Goal: Task Accomplishment & Management: Complete application form

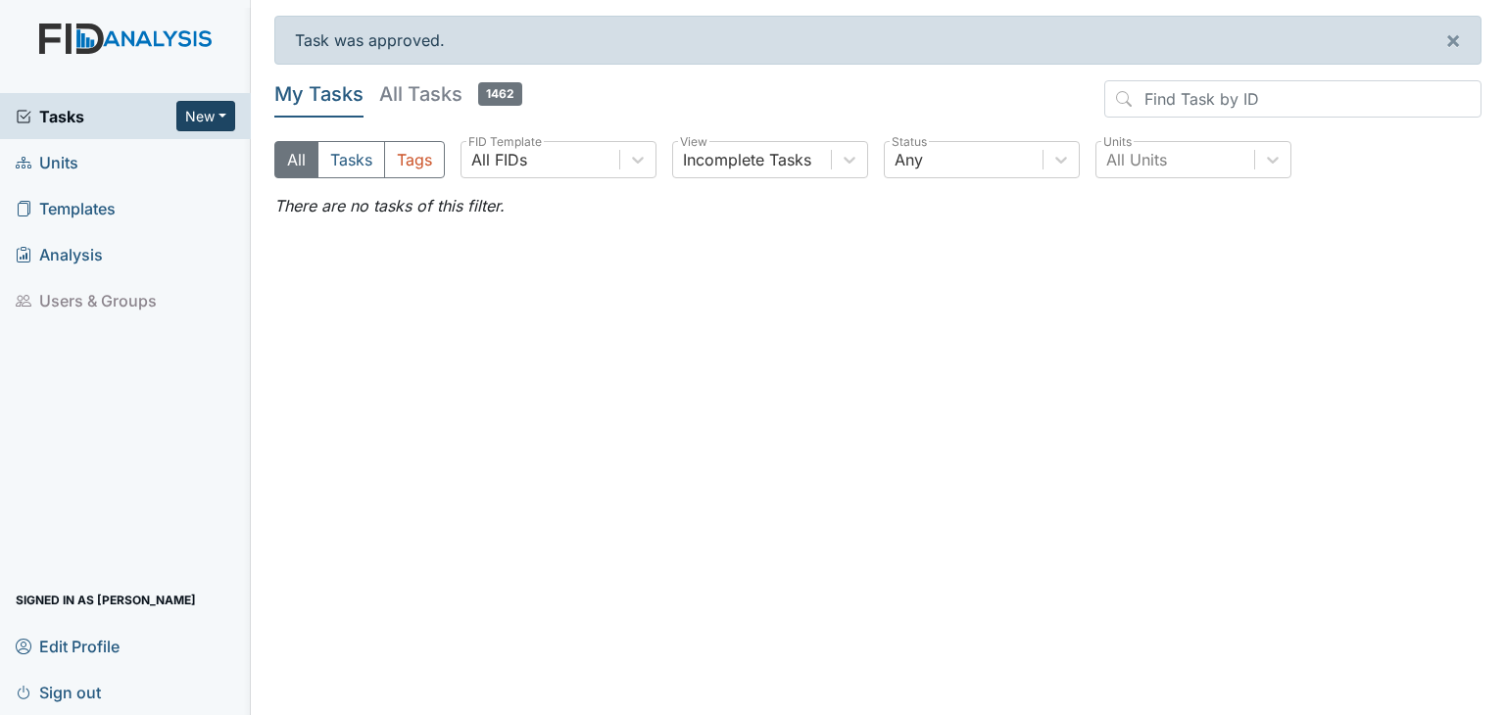
click at [214, 113] on button "New" at bounding box center [205, 116] width 59 height 30
click at [126, 153] on link "Form" at bounding box center [155, 156] width 155 height 31
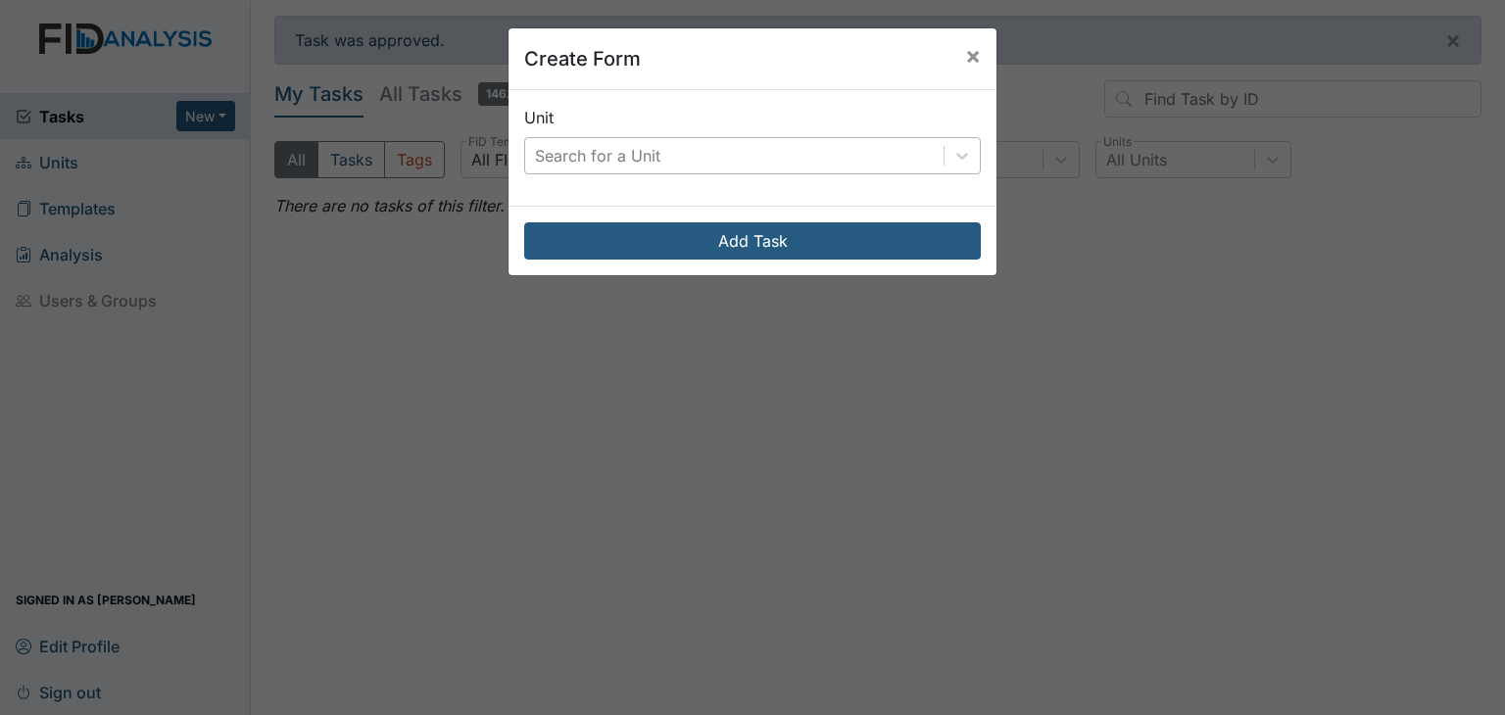
click at [785, 154] on div "Search for a Unit" at bounding box center [734, 155] width 418 height 35
click at [718, 149] on div "Search for a Unit" at bounding box center [734, 155] width 418 height 35
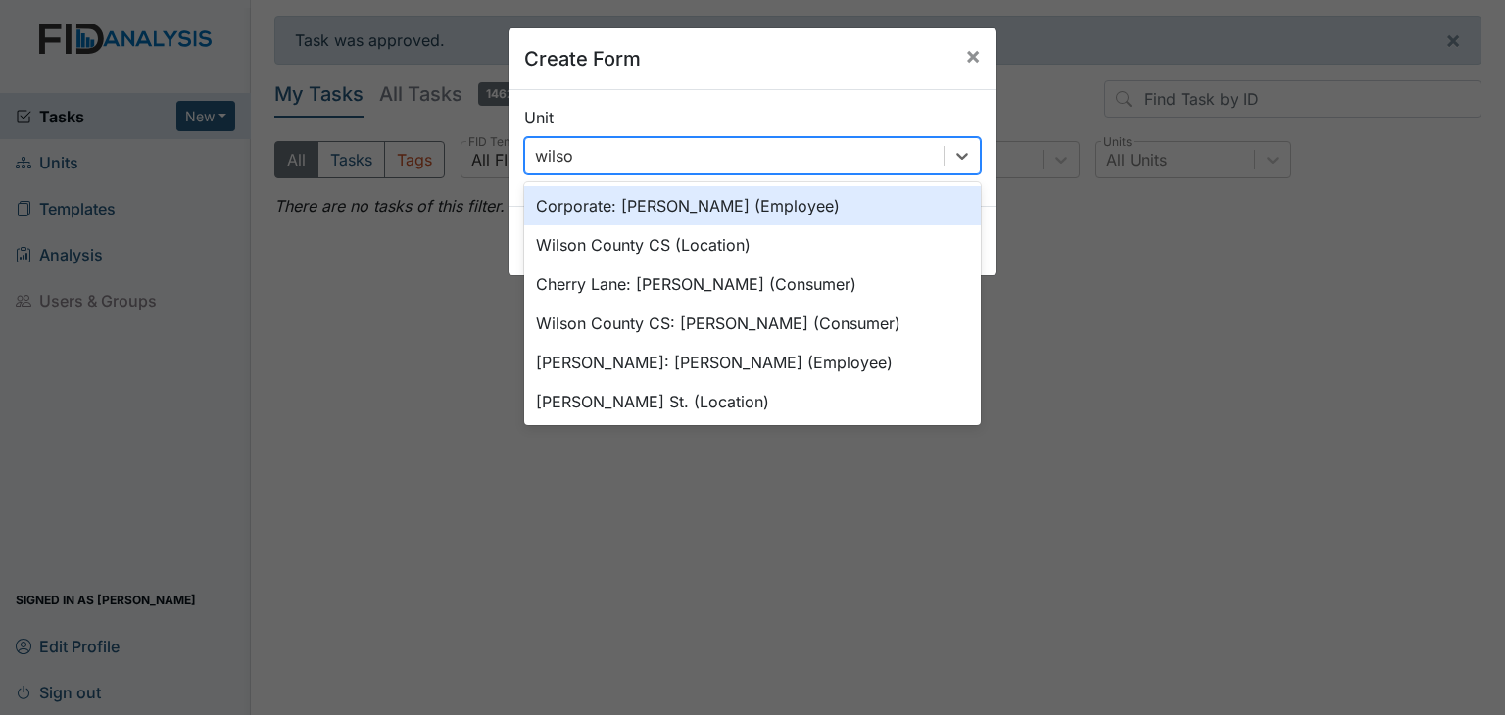
type input "wilson"
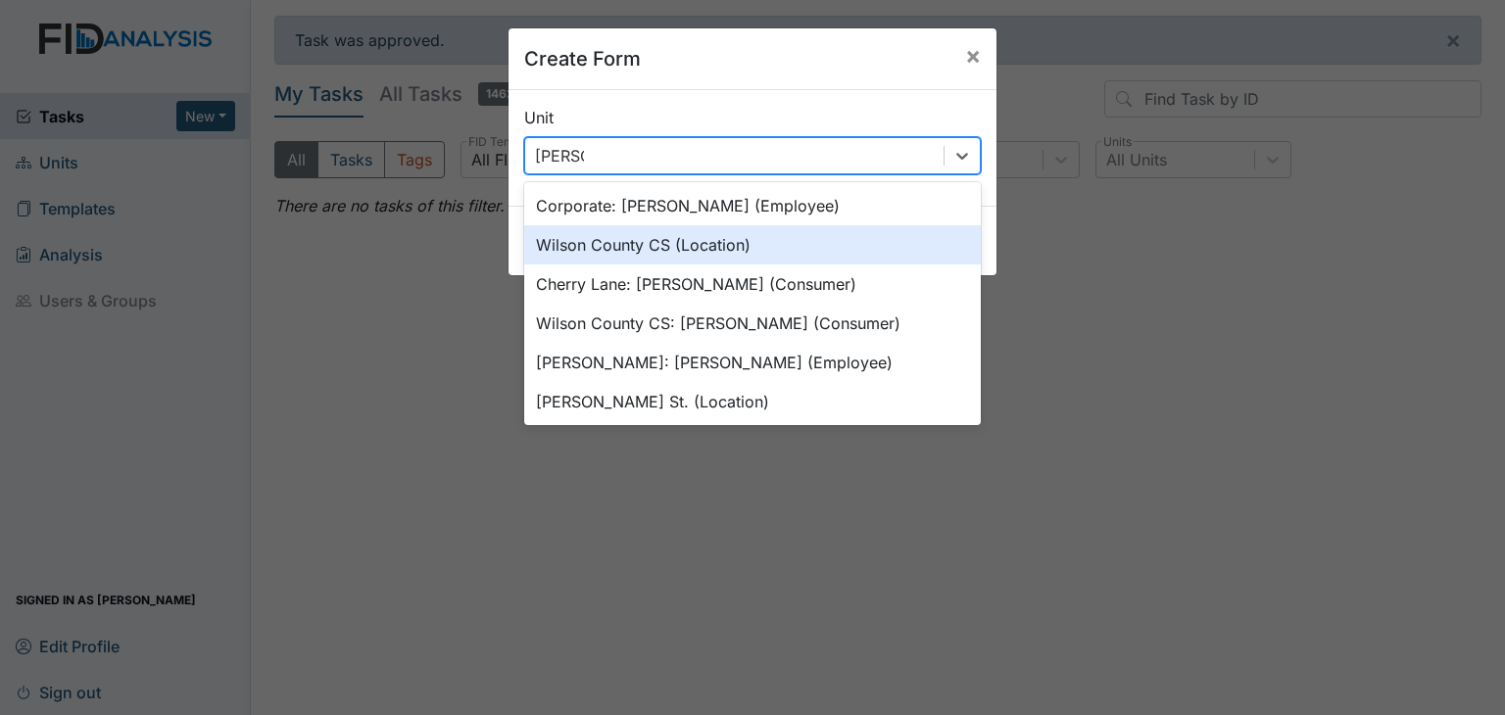
click at [715, 244] on div "Wilson County CS (Location)" at bounding box center [752, 244] width 457 height 39
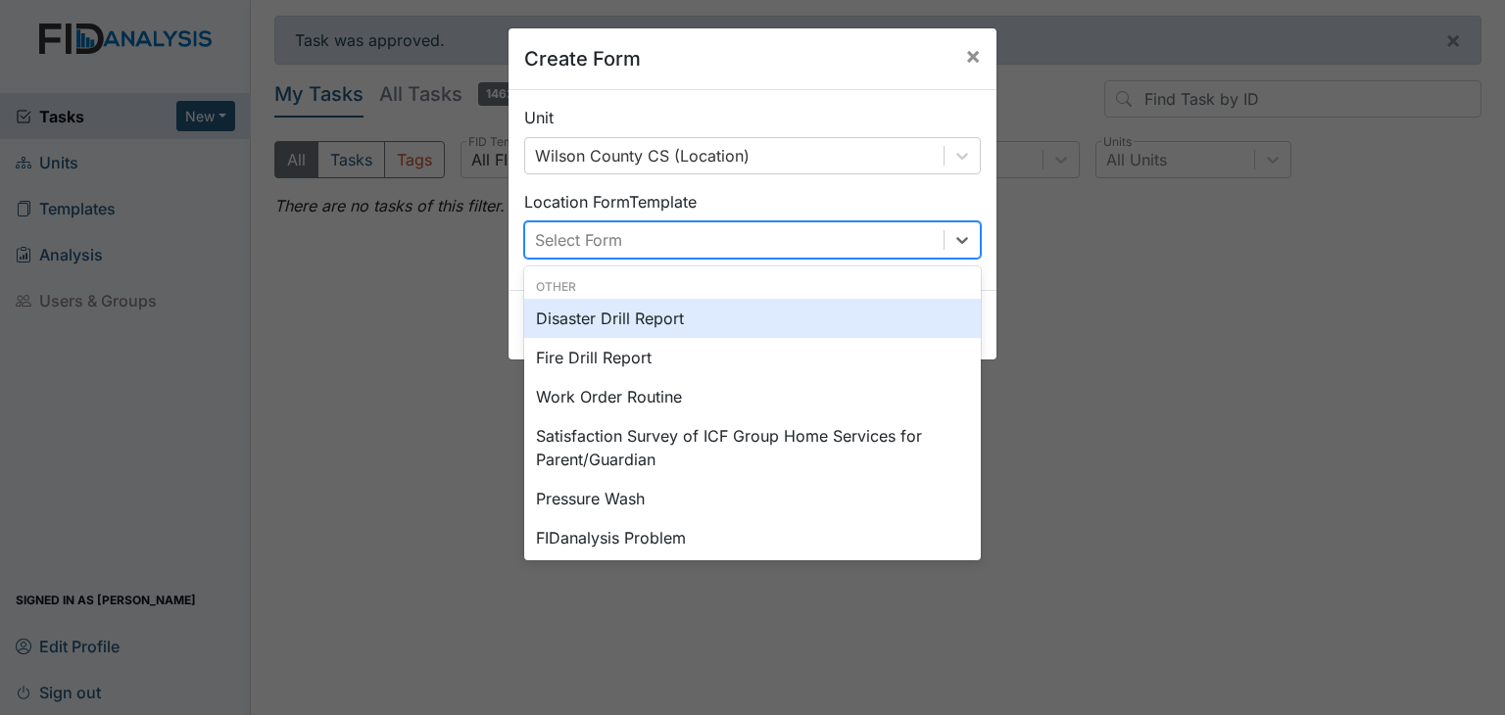
click at [715, 243] on div "Select Form" at bounding box center [734, 239] width 418 height 35
click at [697, 314] on div "Disaster Drill Report" at bounding box center [752, 318] width 457 height 39
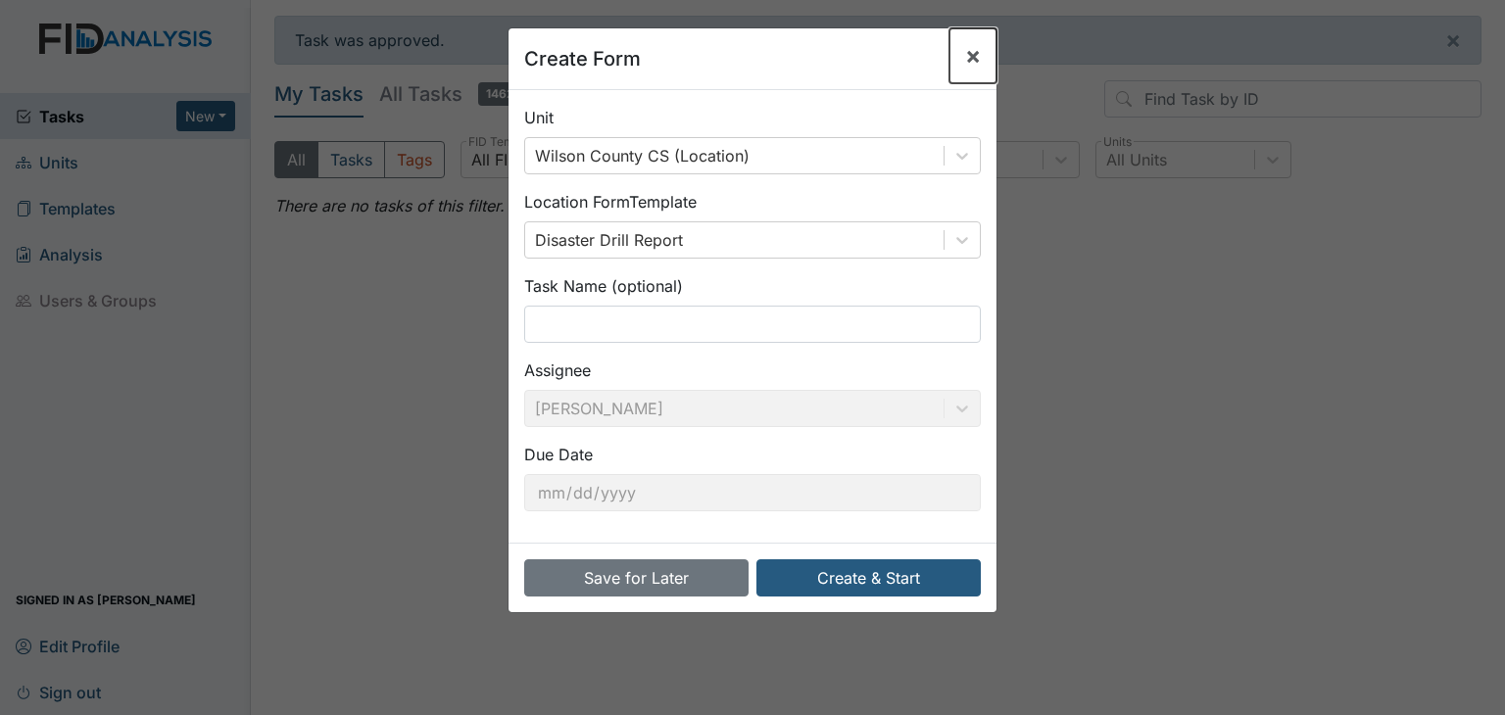
click at [967, 60] on span "×" at bounding box center [973, 55] width 16 height 28
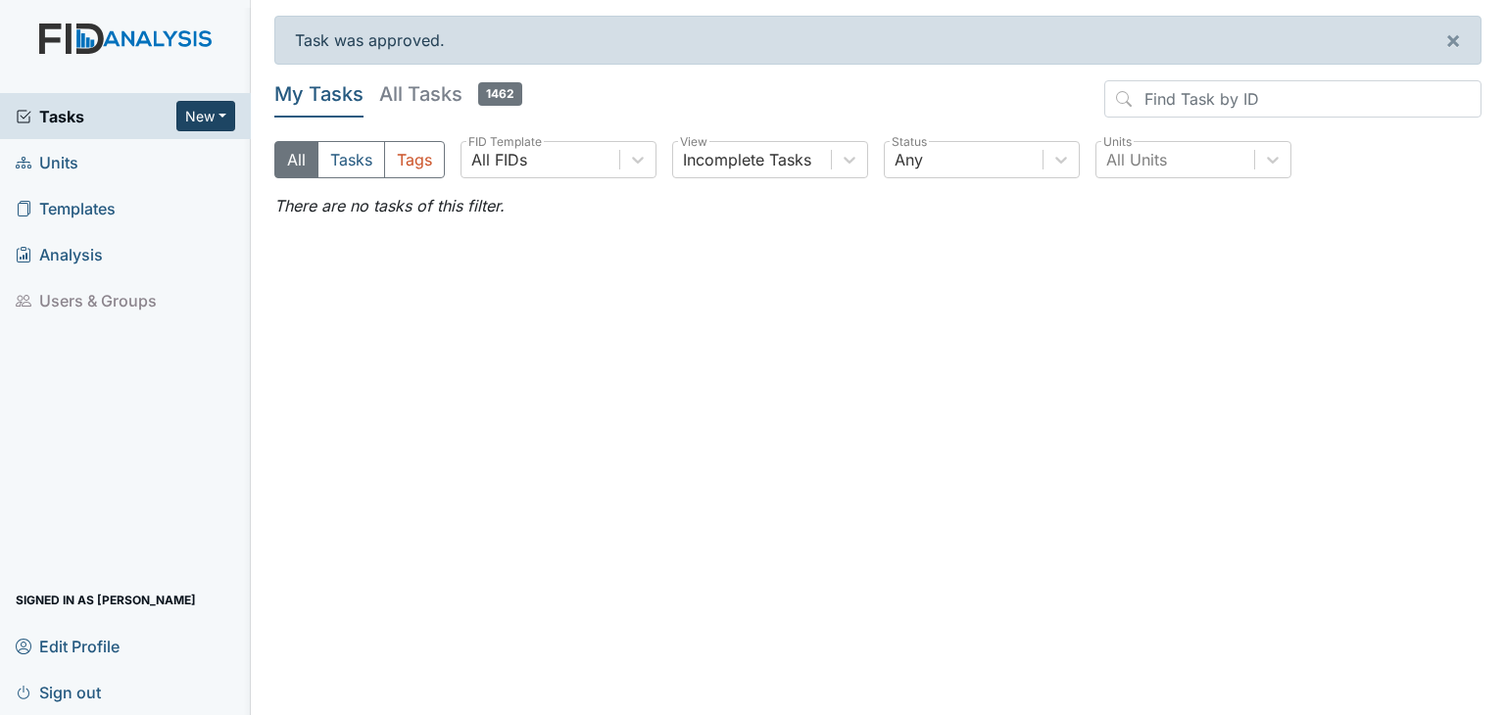
click at [202, 111] on button "New" at bounding box center [205, 116] width 59 height 30
click at [133, 157] on link "Form" at bounding box center [155, 156] width 155 height 31
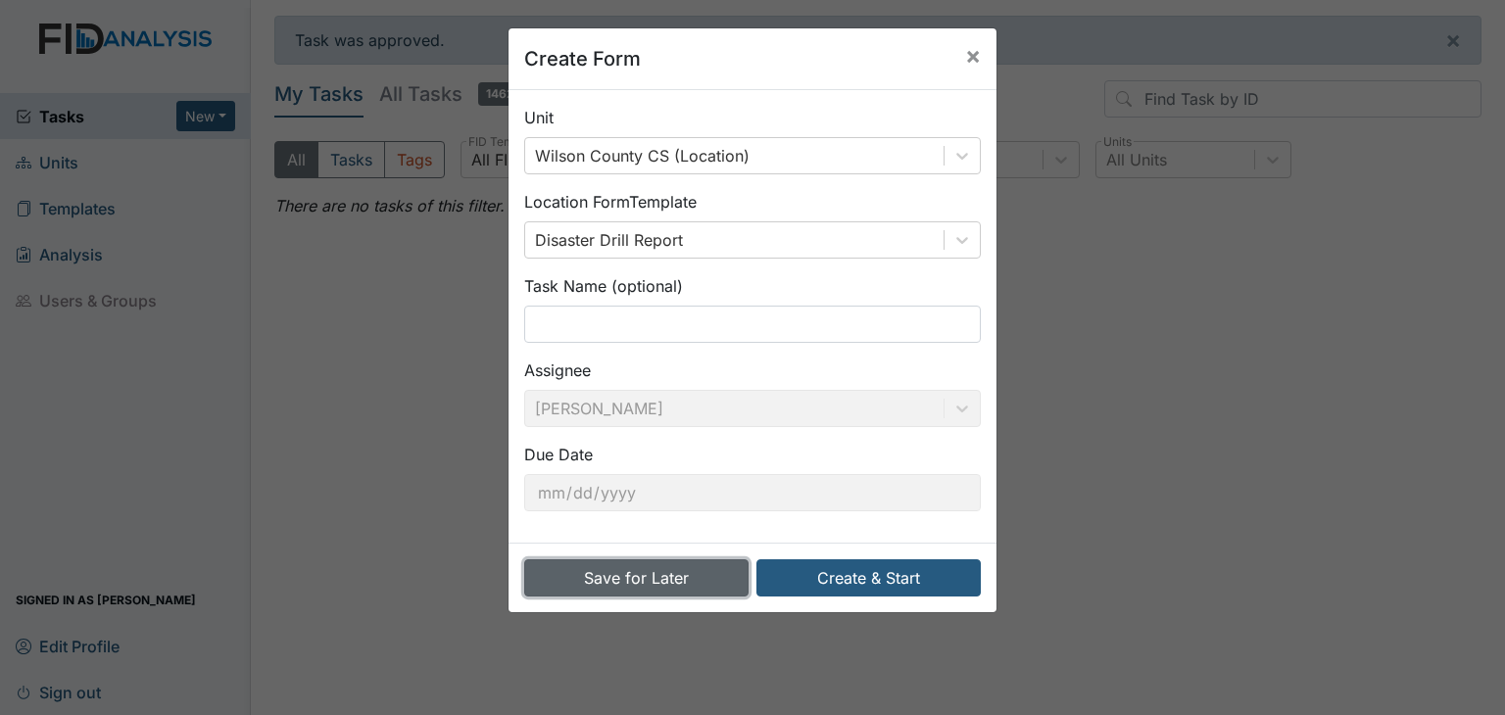
click at [631, 580] on button "Save for Later" at bounding box center [636, 577] width 224 height 37
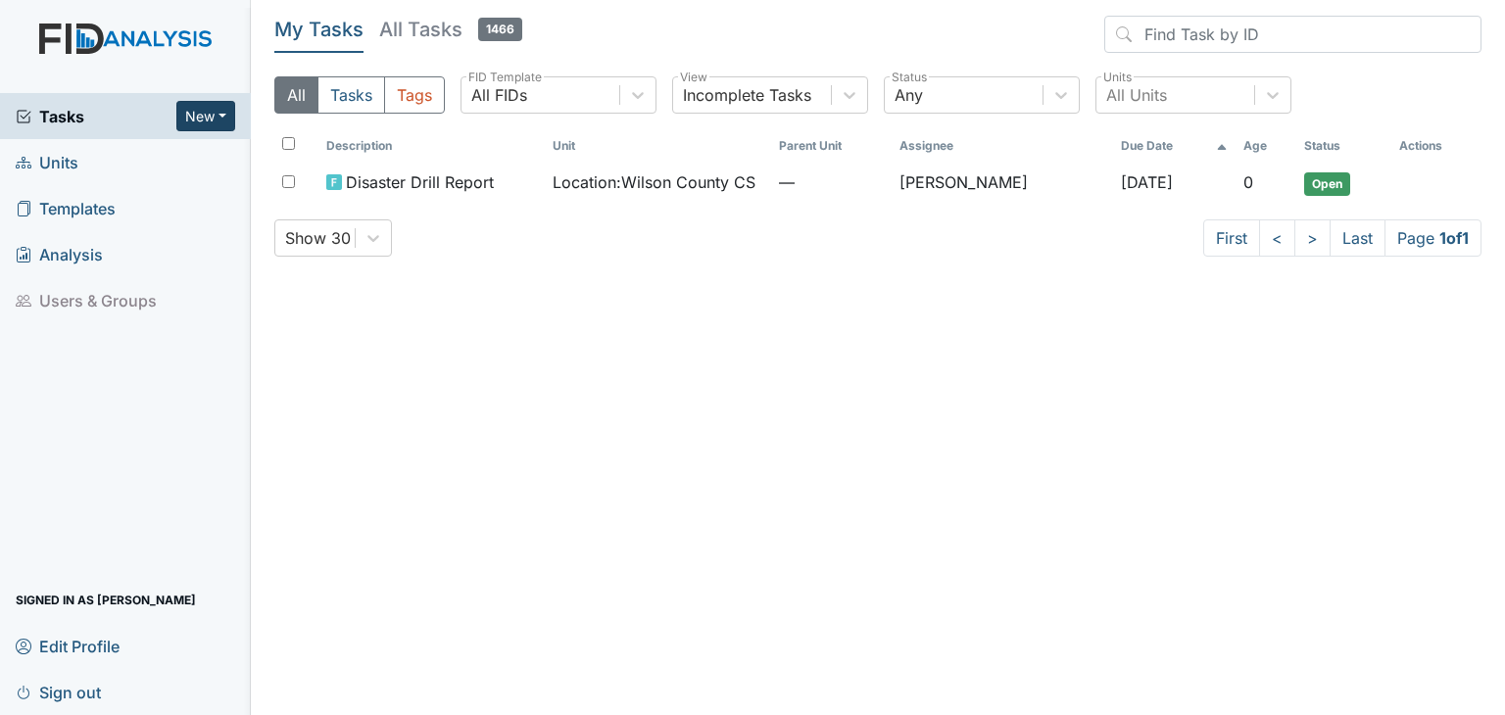
click at [212, 118] on button "New" at bounding box center [205, 116] width 59 height 30
click at [167, 193] on link "Inspection" at bounding box center [155, 187] width 155 height 31
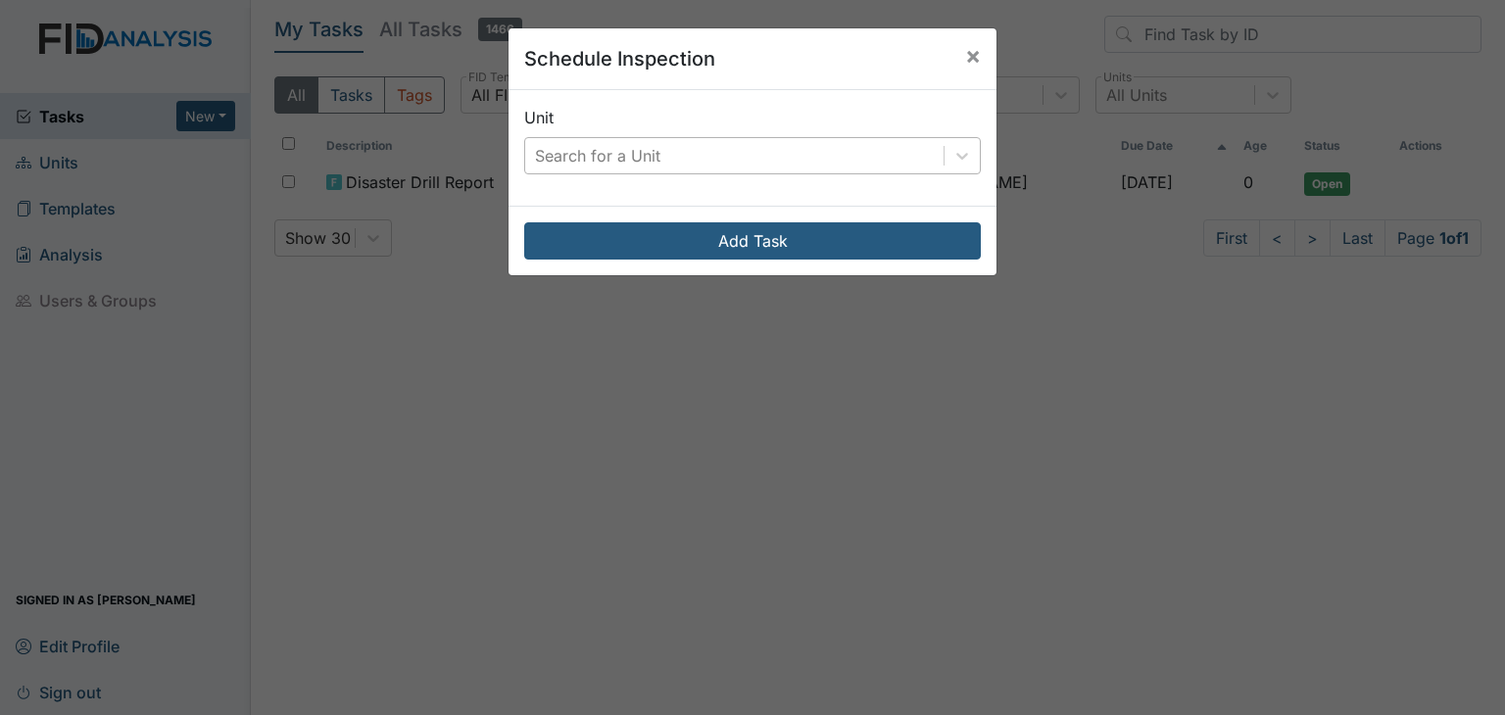
click at [691, 139] on div "Search for a Unit" at bounding box center [734, 155] width 418 height 35
click at [580, 156] on div "Search for a Unit" at bounding box center [597, 156] width 125 height 24
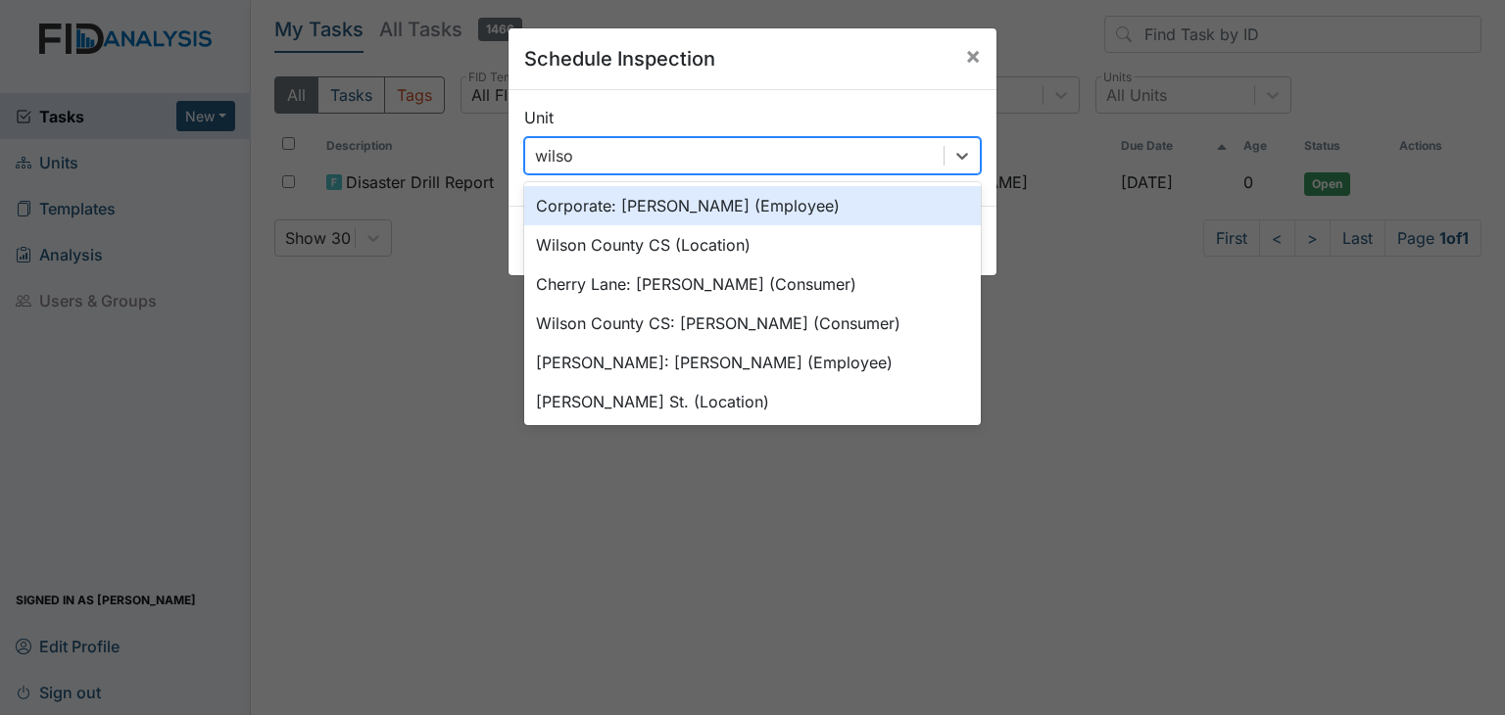
type input "wilson"
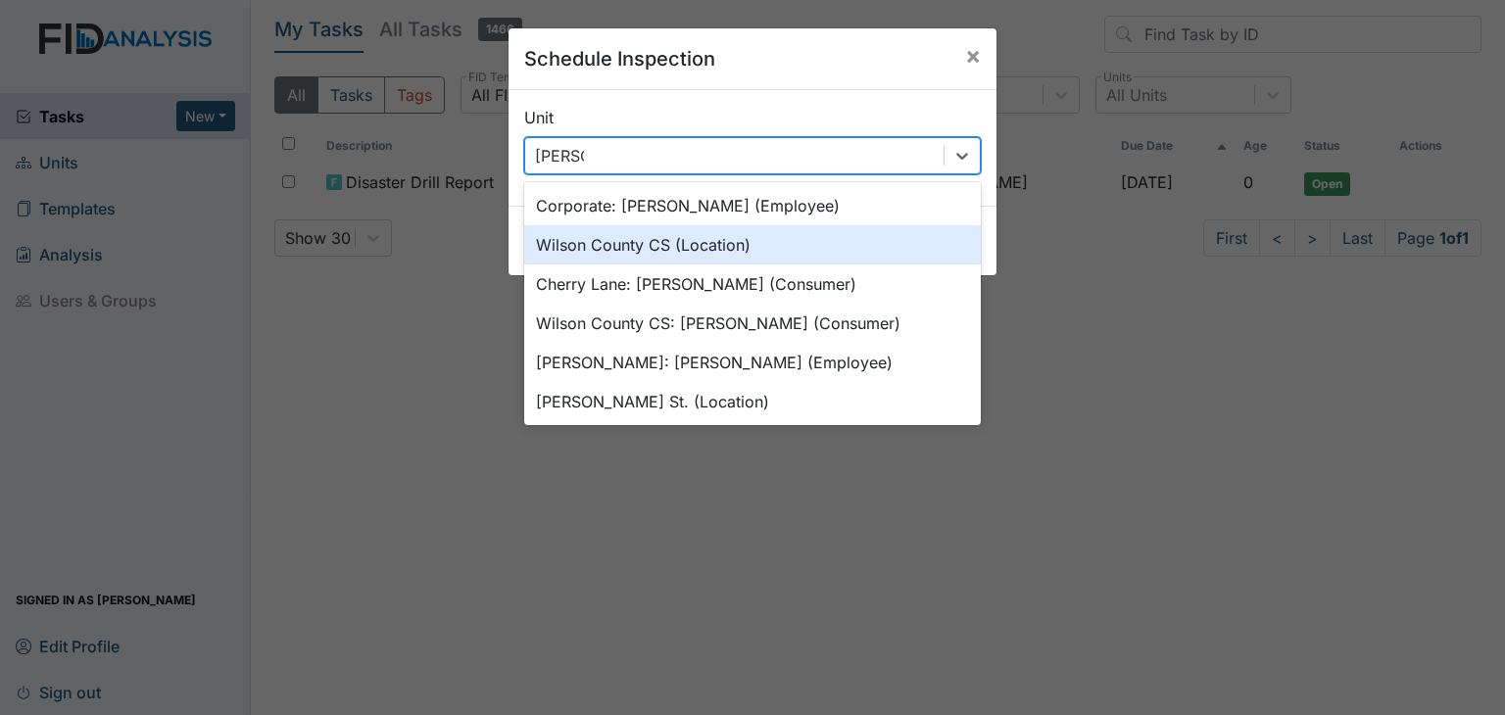
click at [613, 249] on div "Wilson County CS (Location)" at bounding box center [752, 244] width 457 height 39
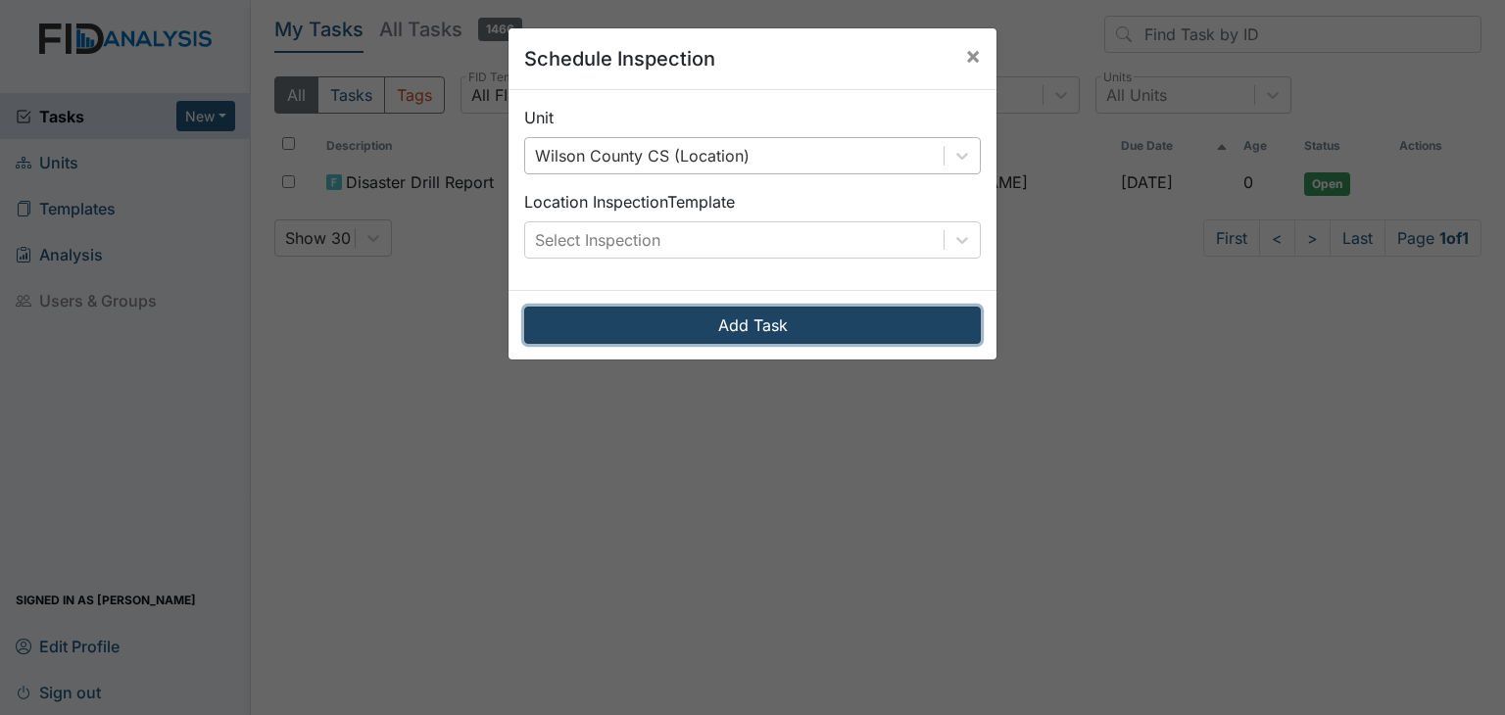
click at [729, 326] on button "Add Task" at bounding box center [752, 325] width 457 height 37
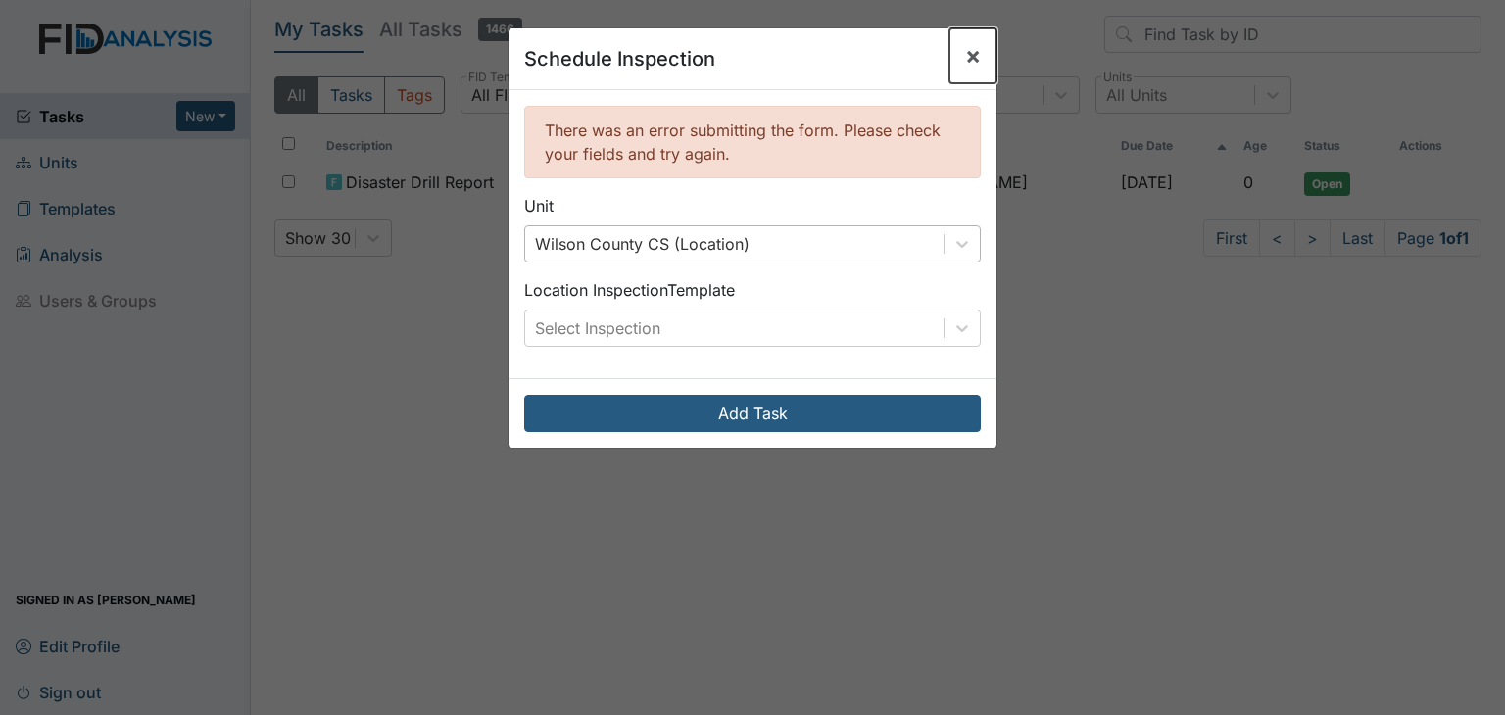
click at [965, 60] on span "×" at bounding box center [973, 55] width 16 height 28
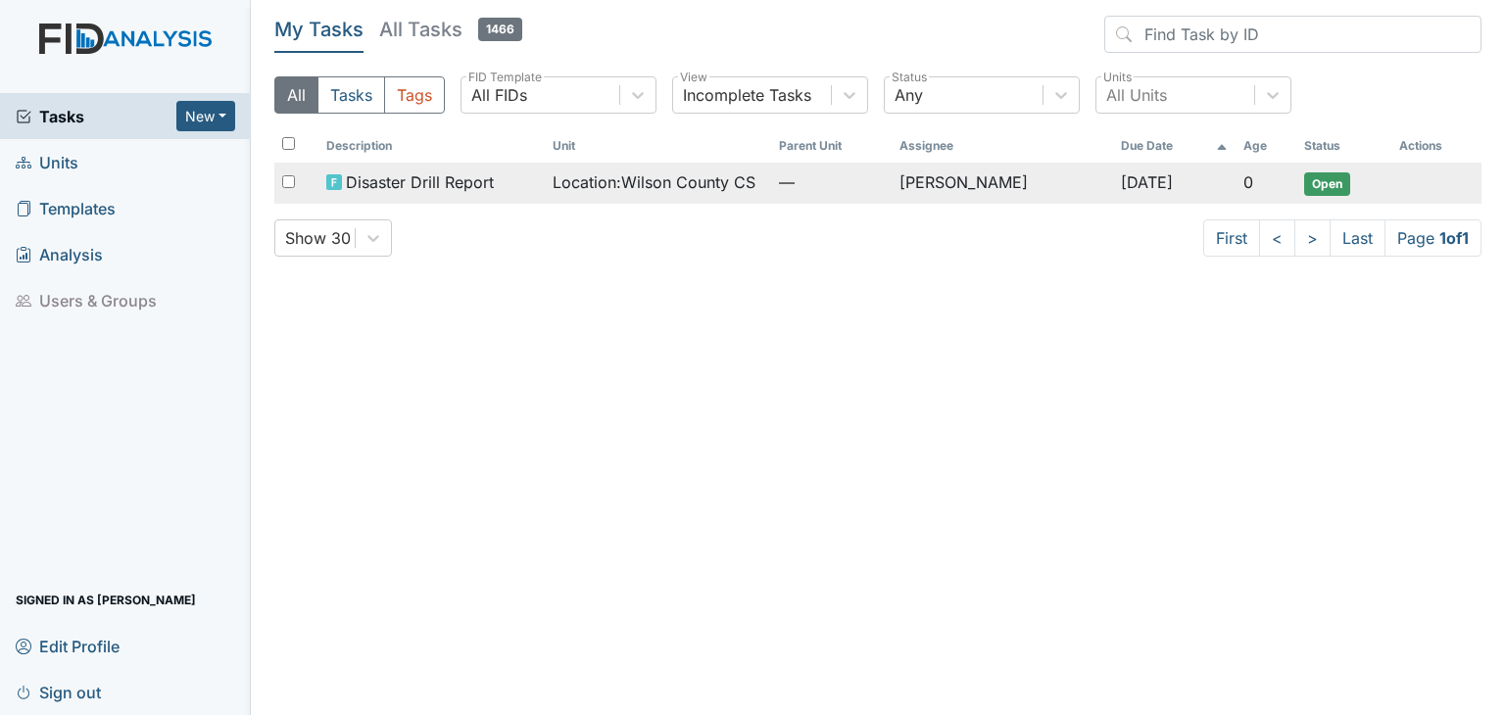
click at [521, 193] on div "Disaster Drill Report" at bounding box center [431, 182] width 211 height 24
click at [288, 185] on input "checkbox" at bounding box center [288, 181] width 13 height 13
checkbox input "true"
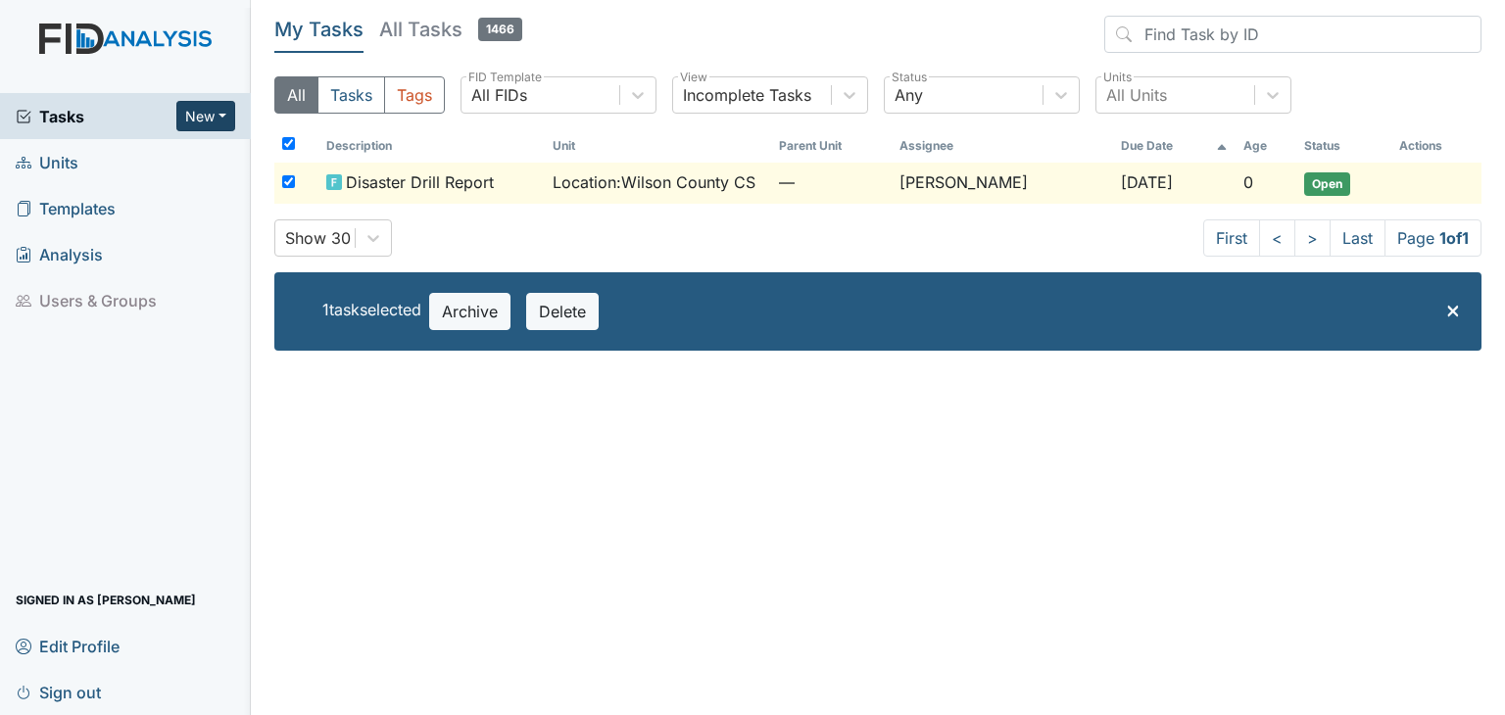
click at [218, 119] on button "New" at bounding box center [205, 116] width 59 height 30
click at [161, 222] on link "Document" at bounding box center [155, 219] width 155 height 31
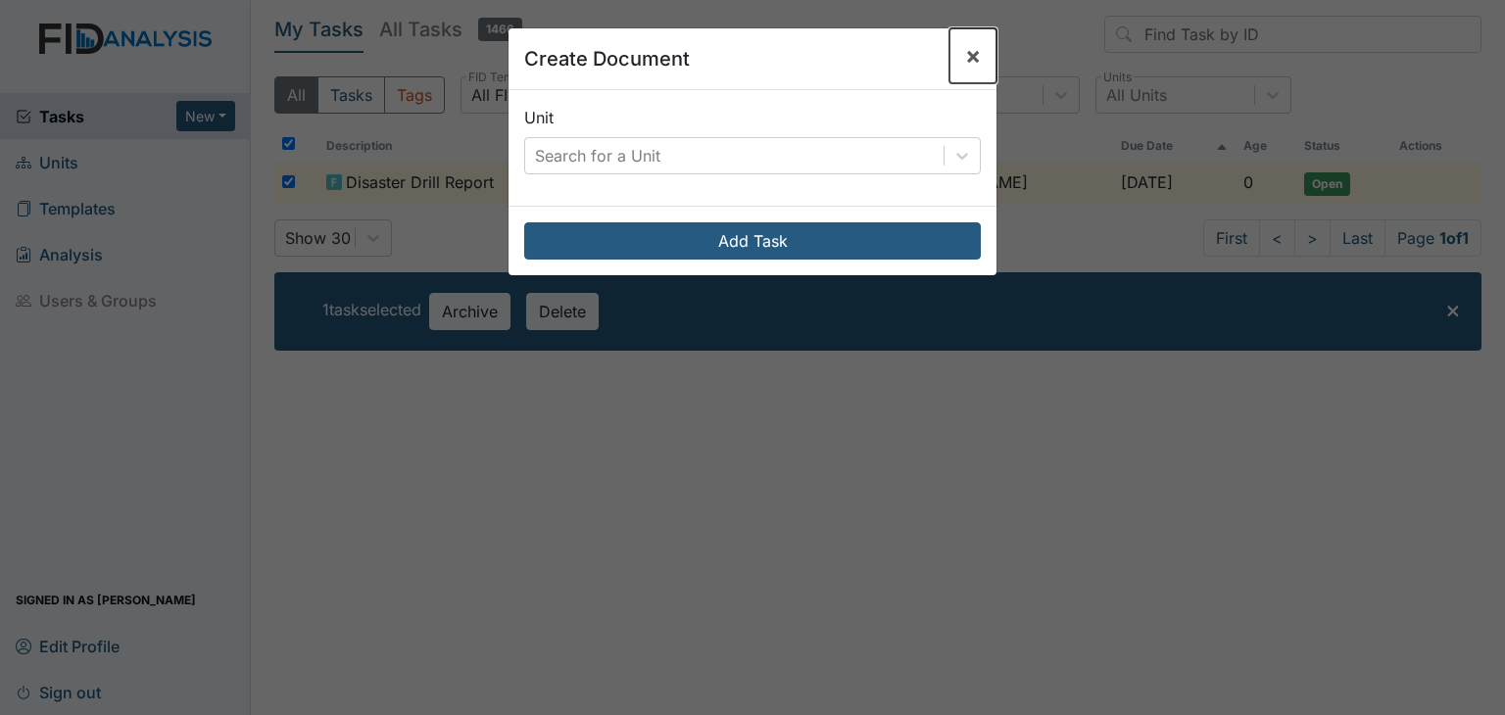
click at [965, 52] on span "×" at bounding box center [973, 55] width 16 height 28
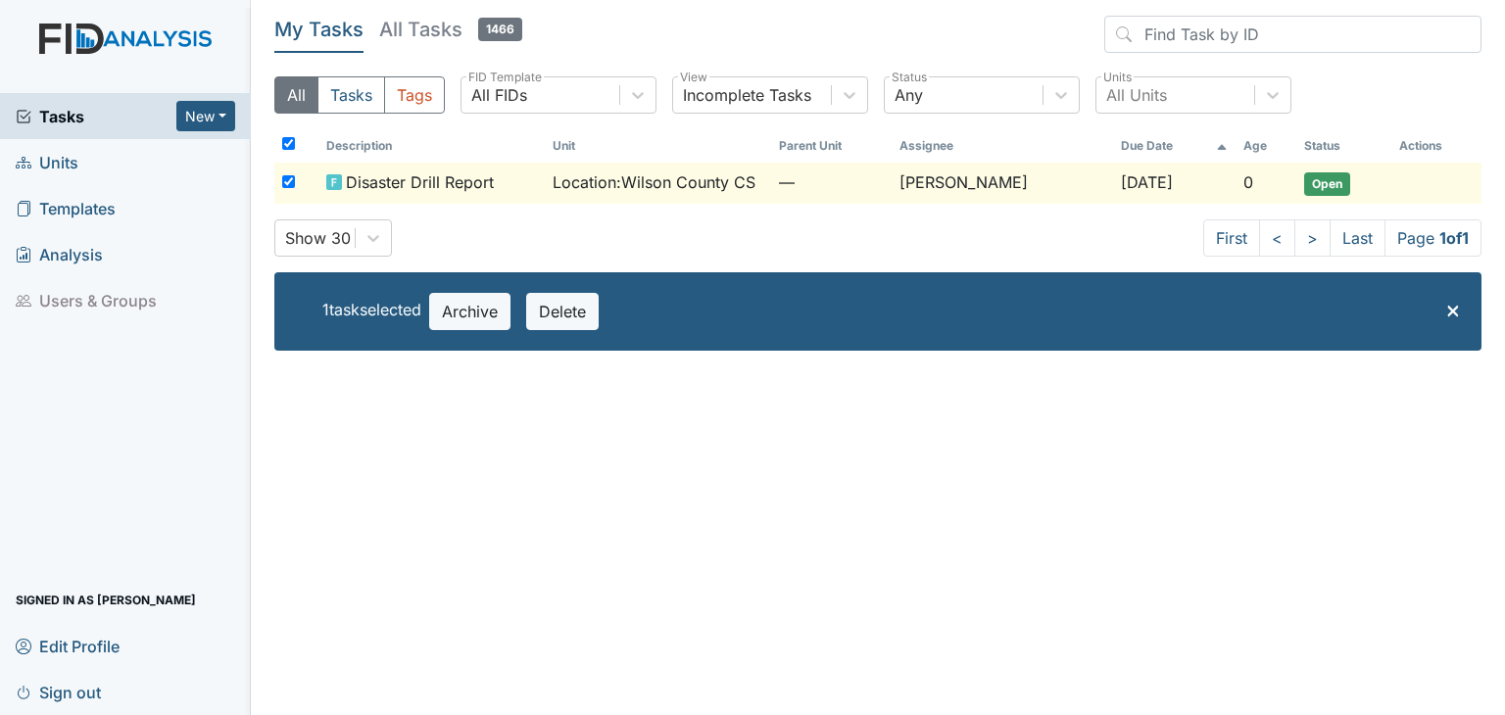
click at [60, 171] on span "Units" at bounding box center [47, 162] width 63 height 30
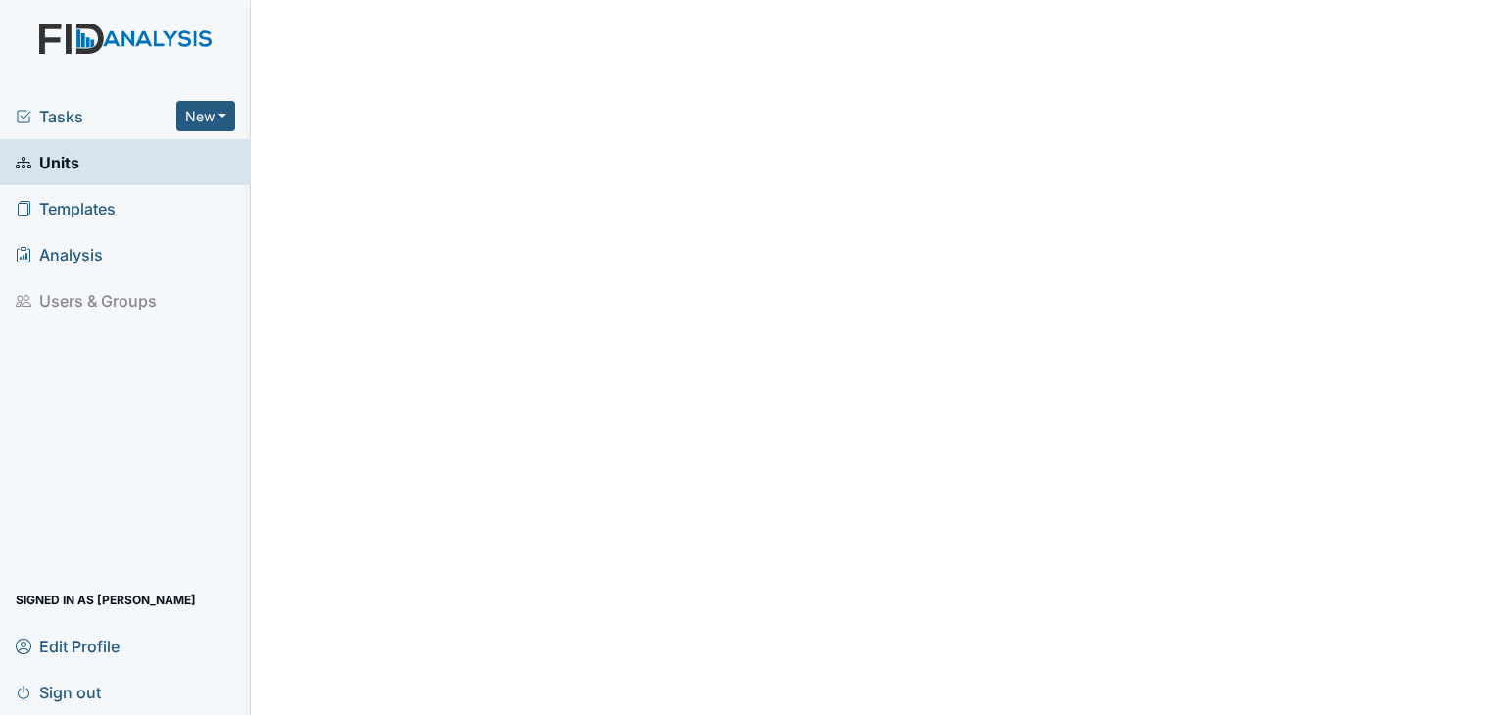
click at [59, 165] on span "Units" at bounding box center [48, 162] width 64 height 30
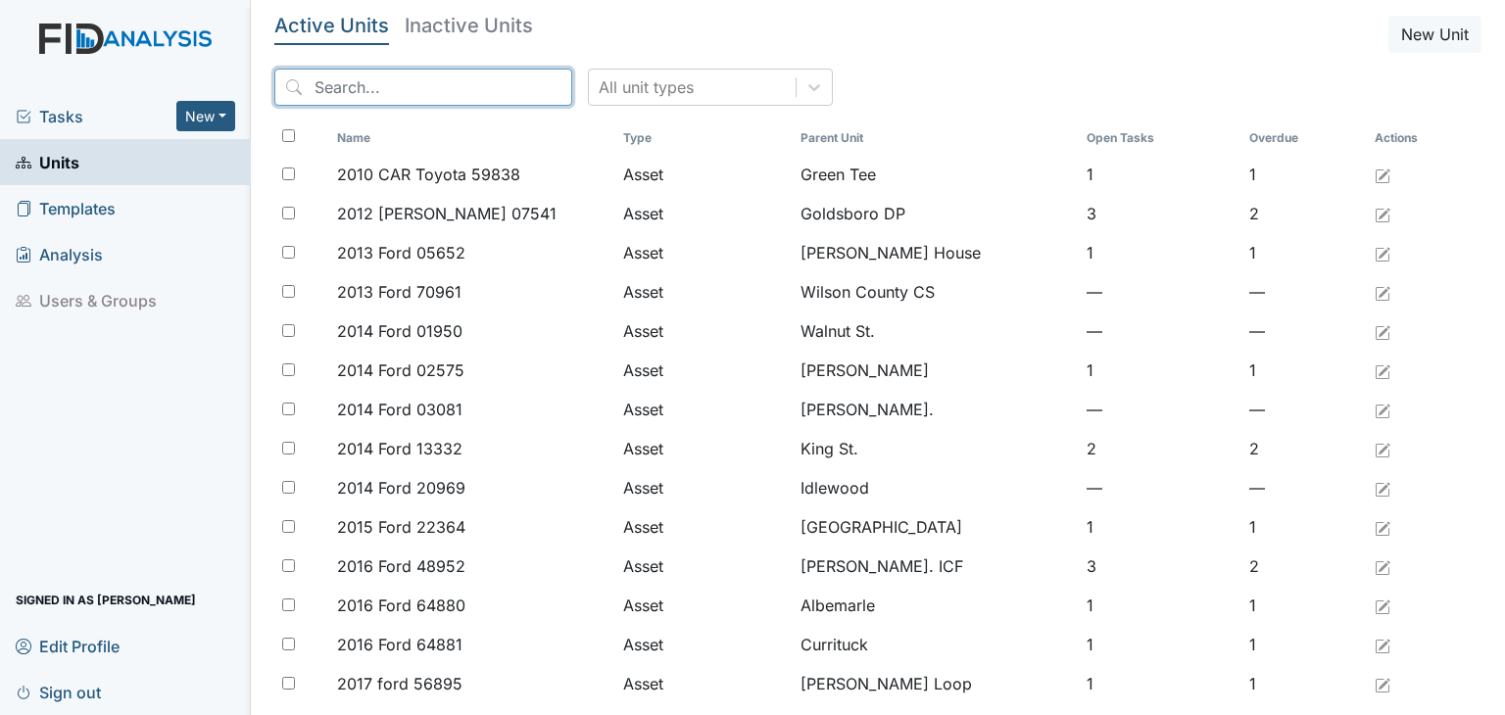
click at [385, 90] on input "search" at bounding box center [423, 87] width 298 height 37
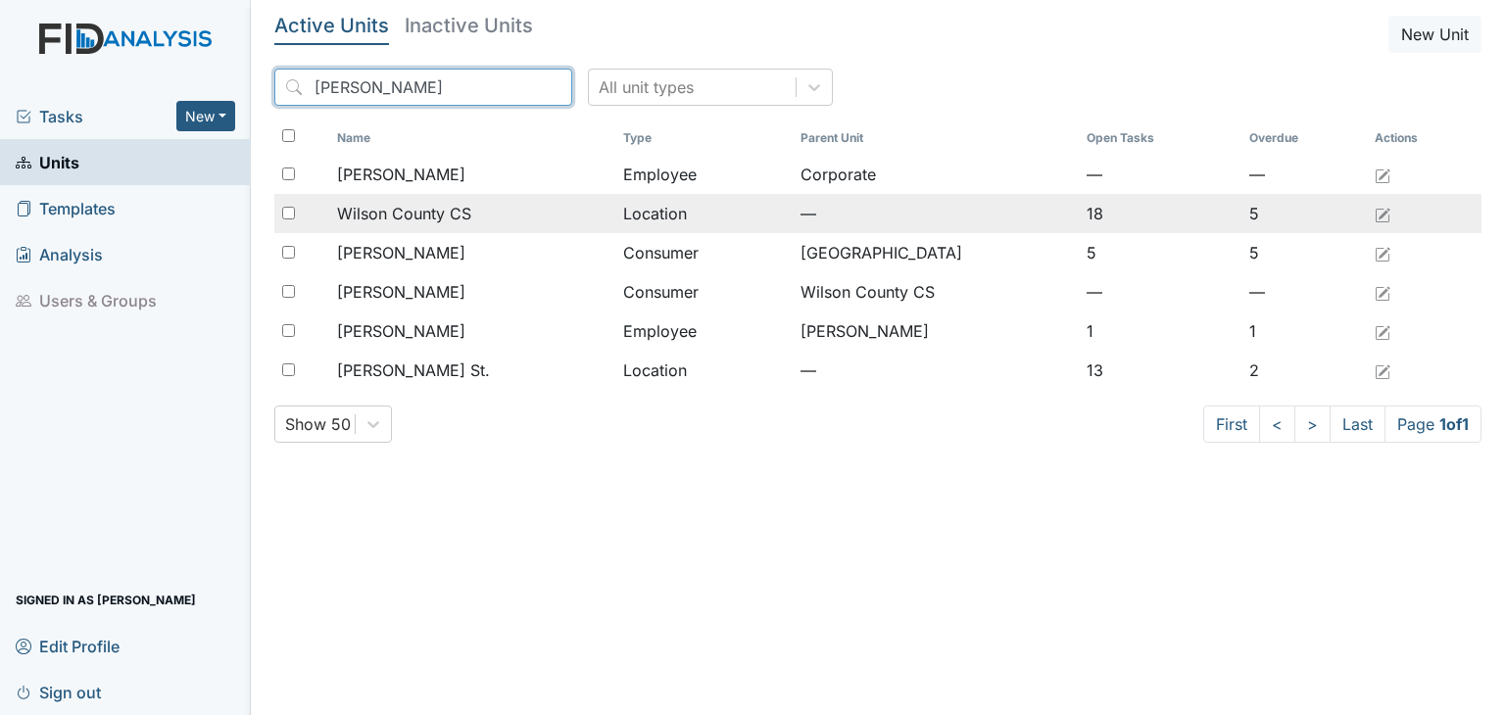
type input "[PERSON_NAME]"
click at [458, 214] on span "Wilson County CS" at bounding box center [404, 214] width 134 height 24
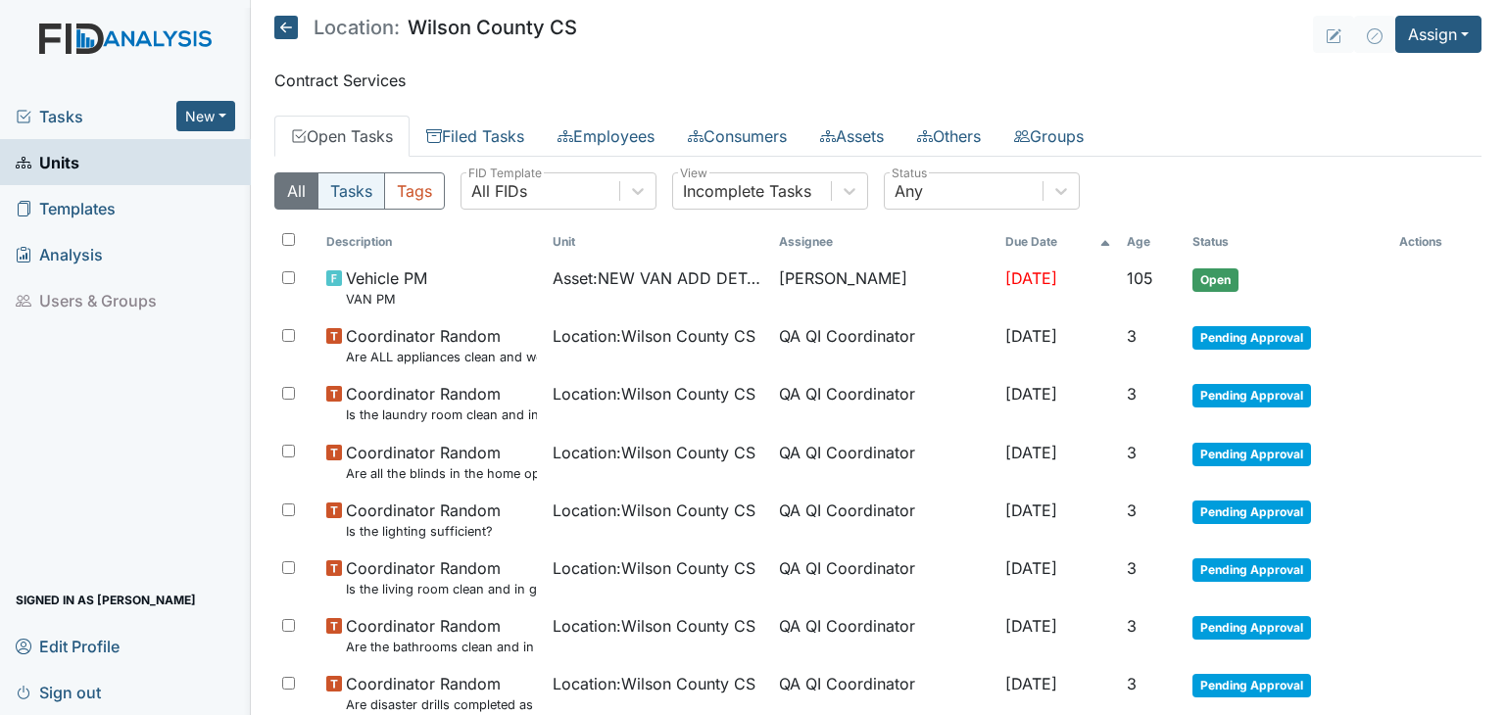
click at [353, 198] on button "Tasks" at bounding box center [351, 190] width 68 height 37
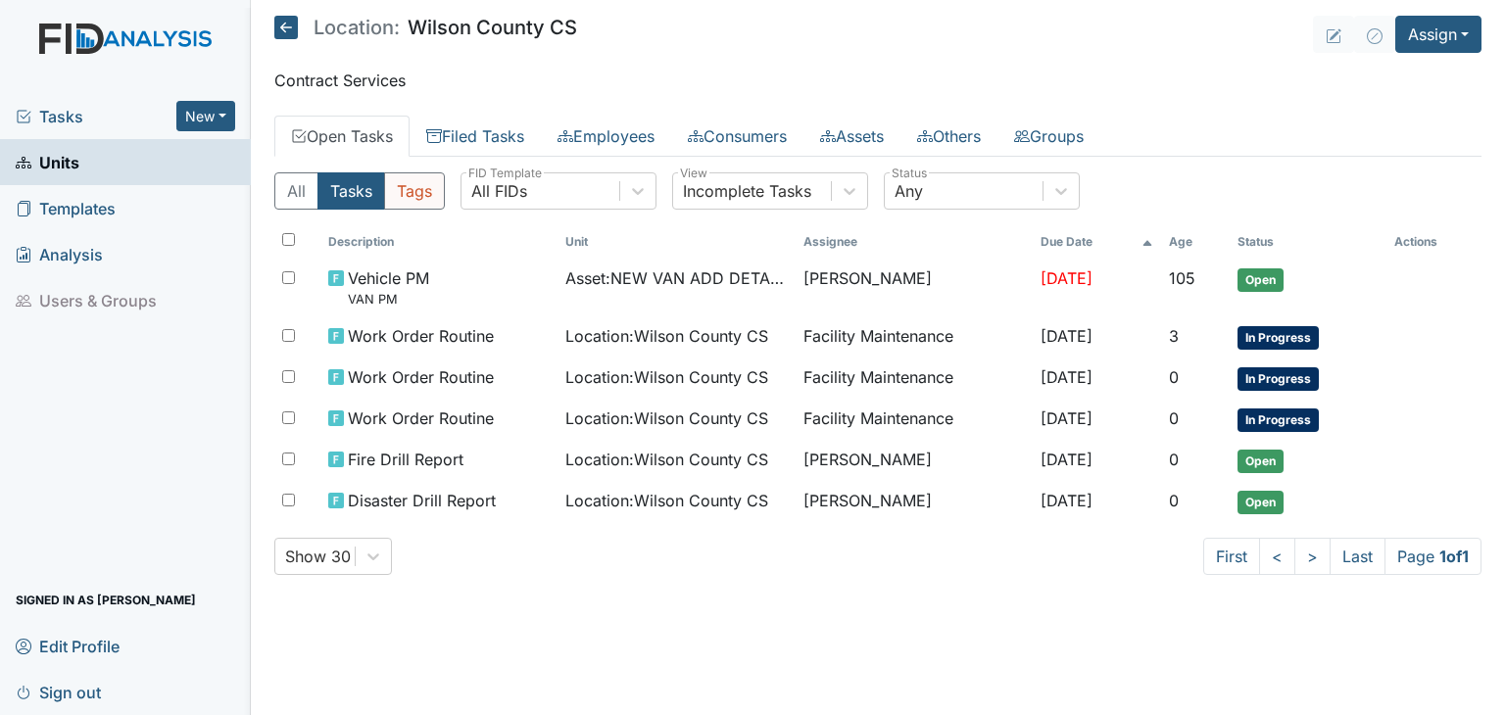
click at [427, 191] on button "Tags" at bounding box center [414, 190] width 61 height 37
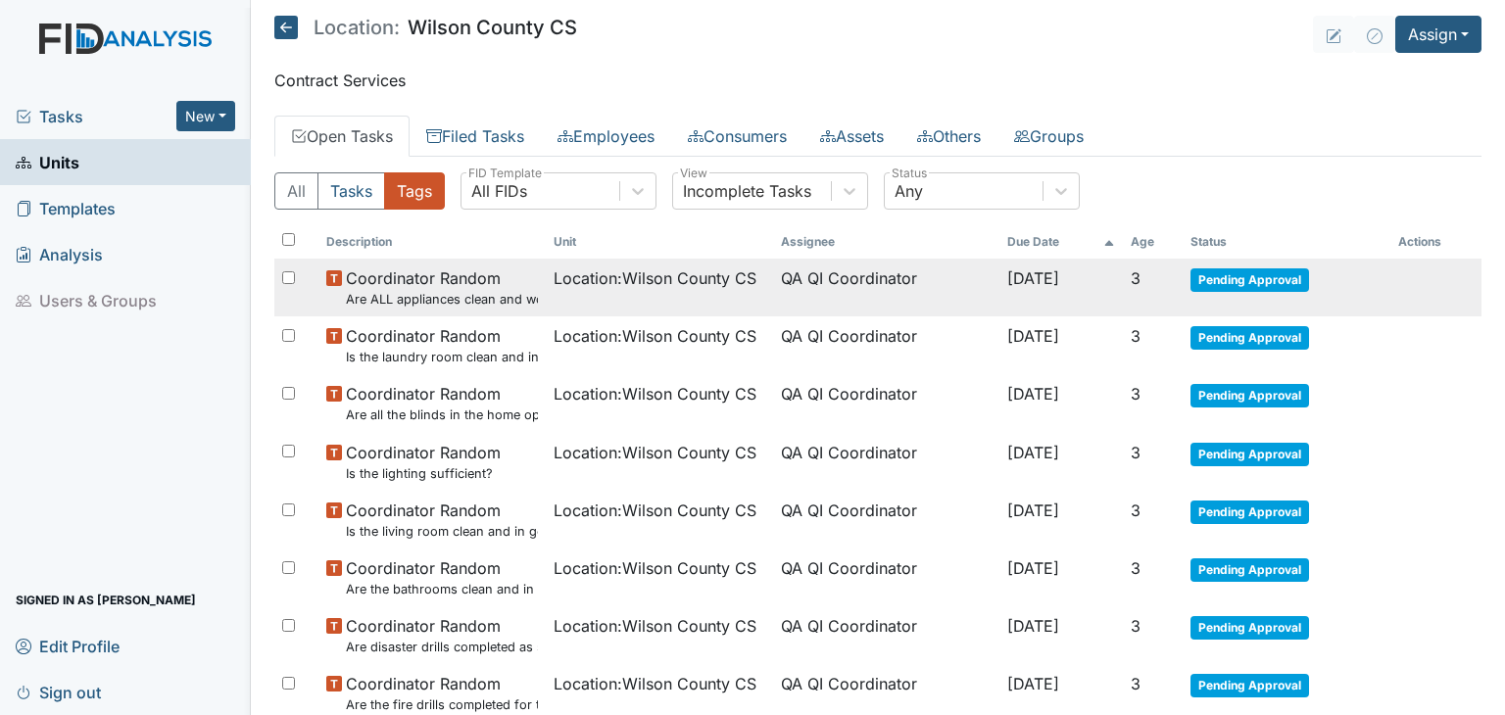
click at [868, 295] on td "QA QI Coordinator" at bounding box center [886, 288] width 227 height 58
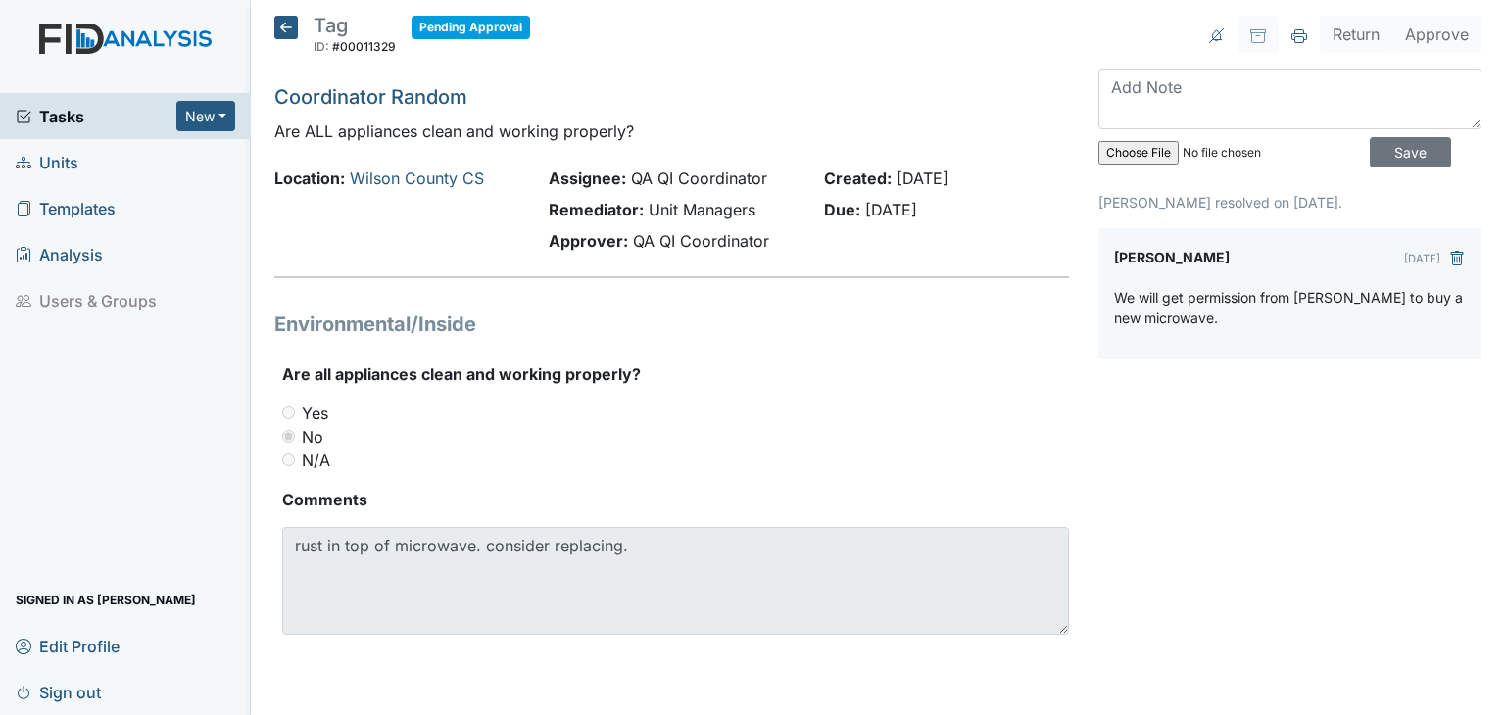
click at [60, 168] on span "Units" at bounding box center [47, 162] width 63 height 30
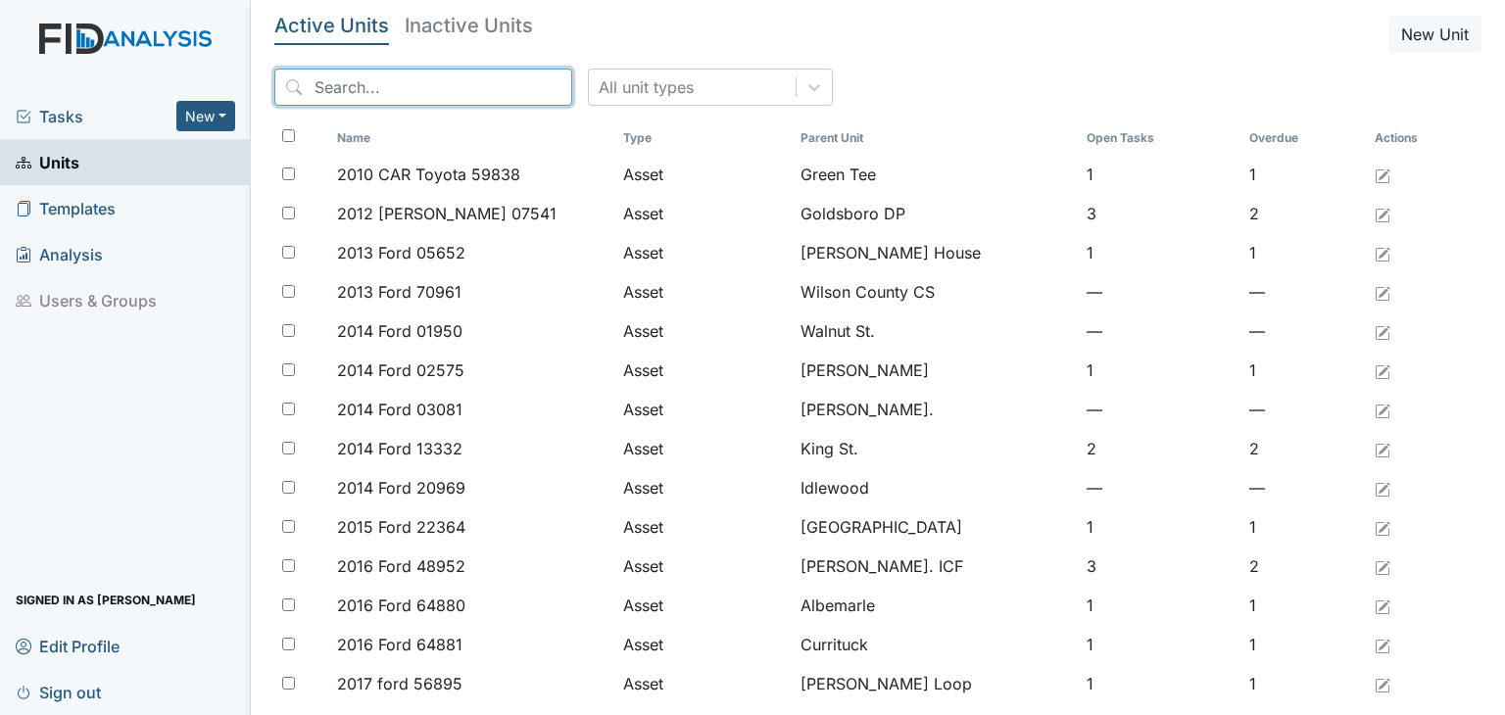
click at [374, 92] on input "search" at bounding box center [423, 87] width 298 height 37
type input "w"
click at [206, 118] on button "New" at bounding box center [205, 116] width 59 height 30
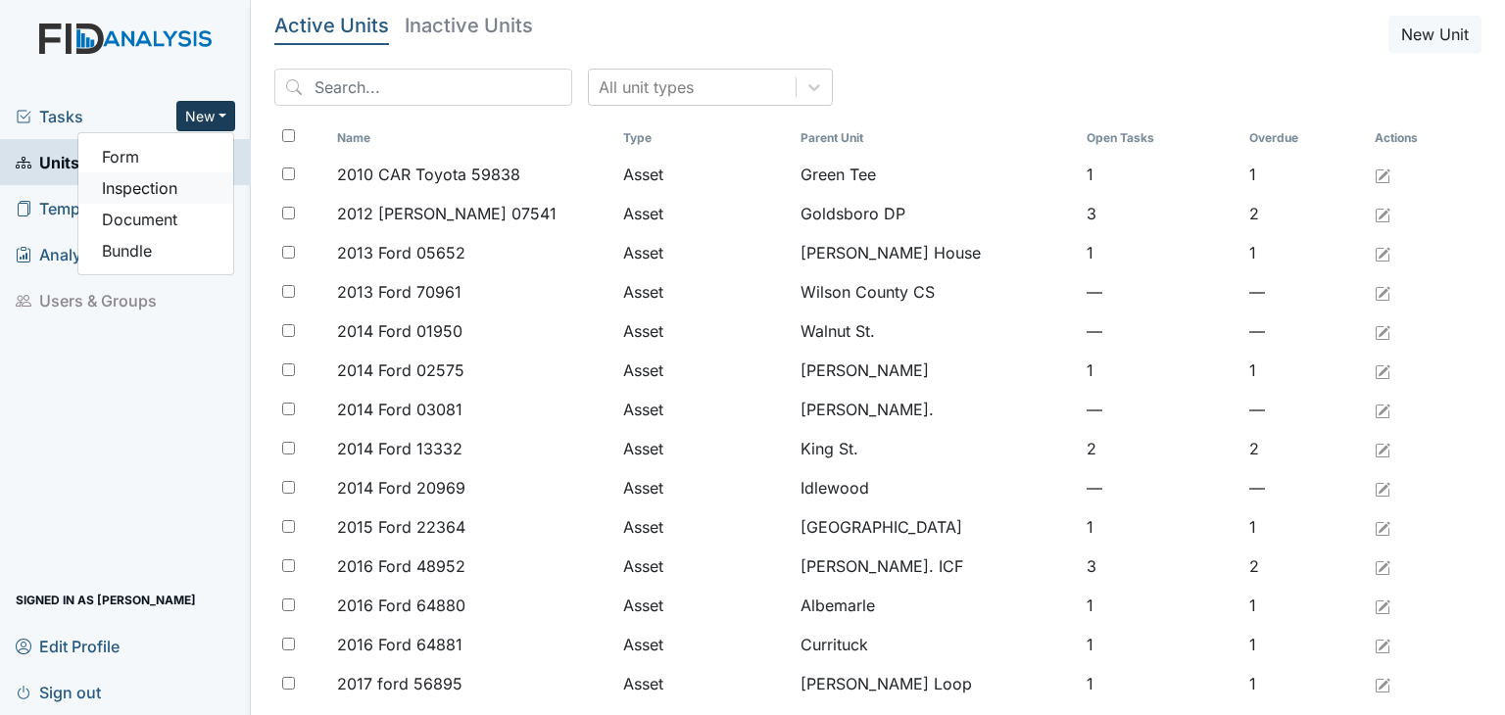
click at [183, 190] on link "Inspection" at bounding box center [155, 187] width 155 height 31
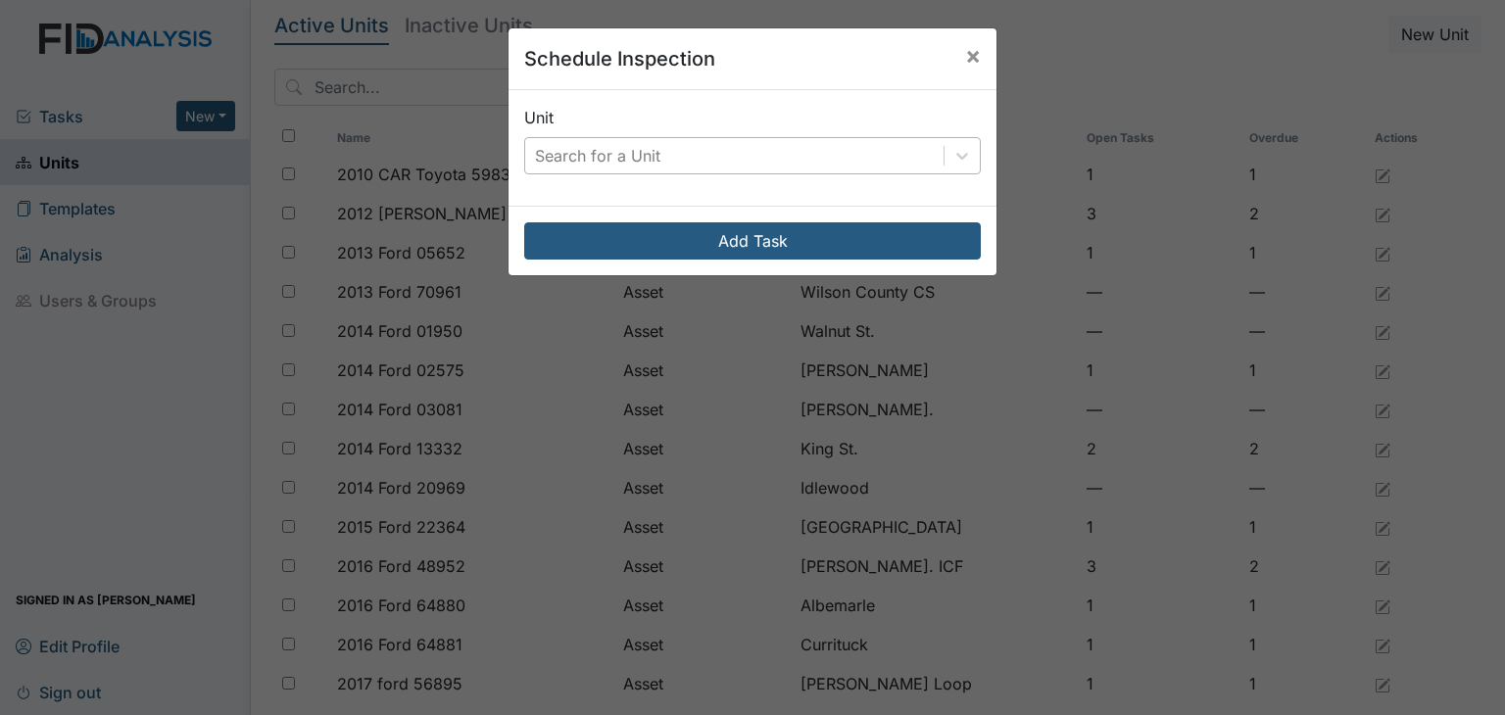
click at [600, 154] on div "Search for a Unit" at bounding box center [597, 156] width 125 height 24
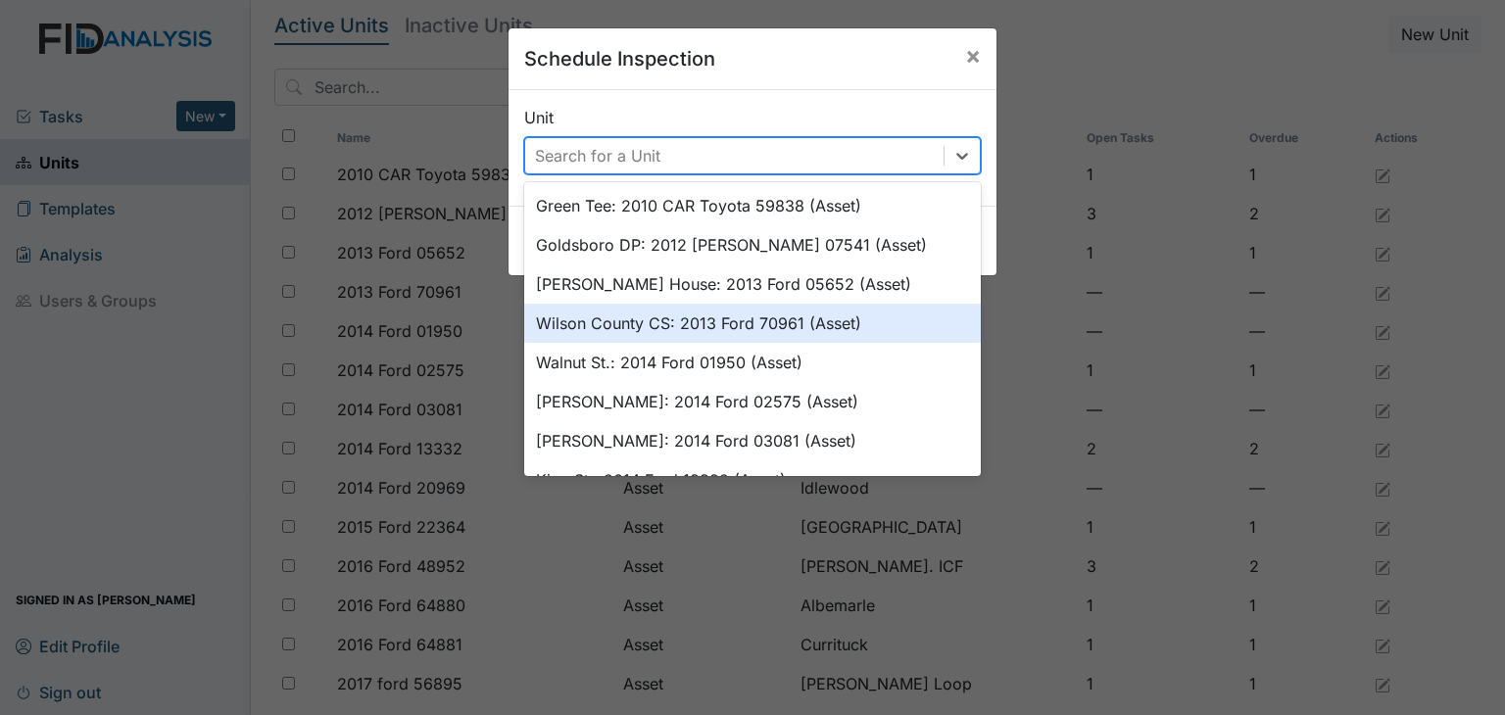
click at [600, 326] on div "Wilson County CS: 2013 Ford 70961 (Asset)" at bounding box center [752, 323] width 457 height 39
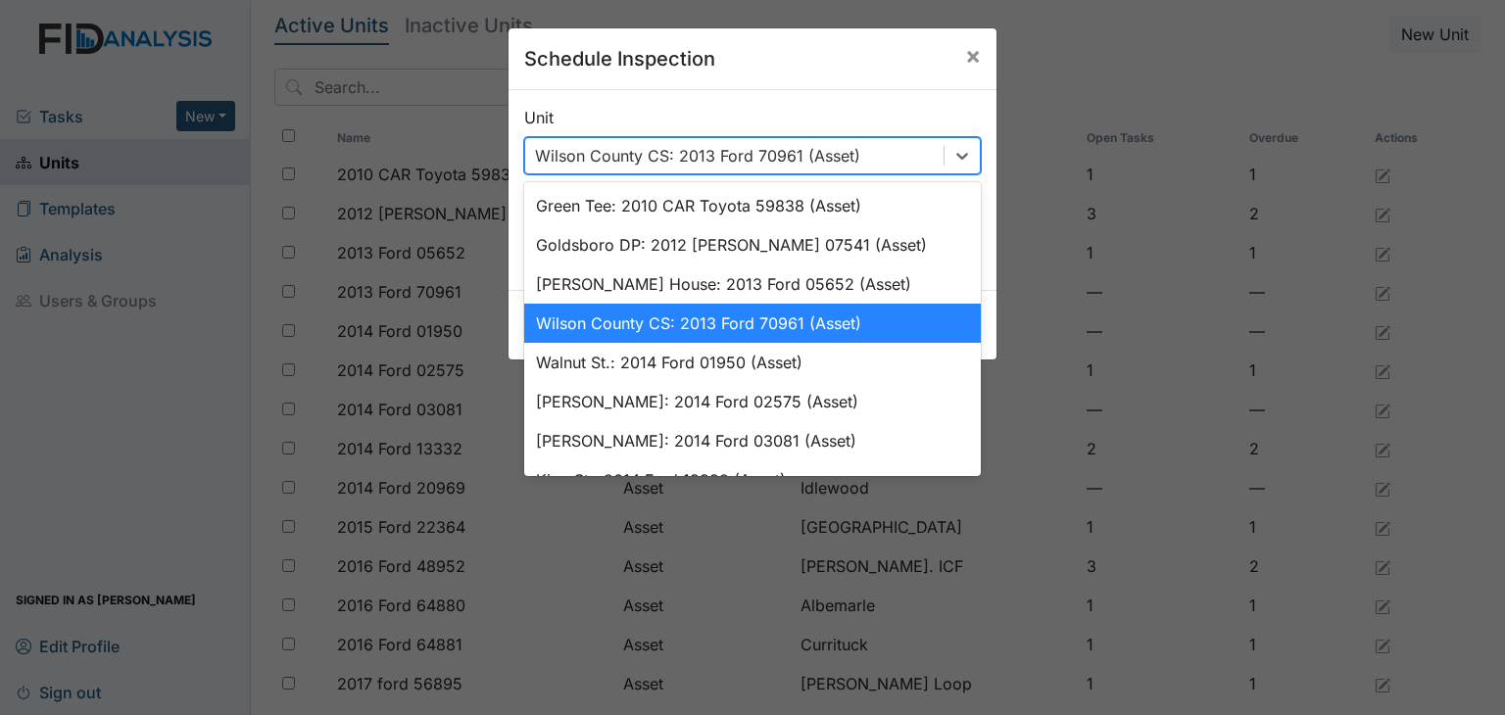
click at [695, 150] on div "Wilson County CS: 2013 Ford 70961 (Asset)" at bounding box center [697, 156] width 325 height 24
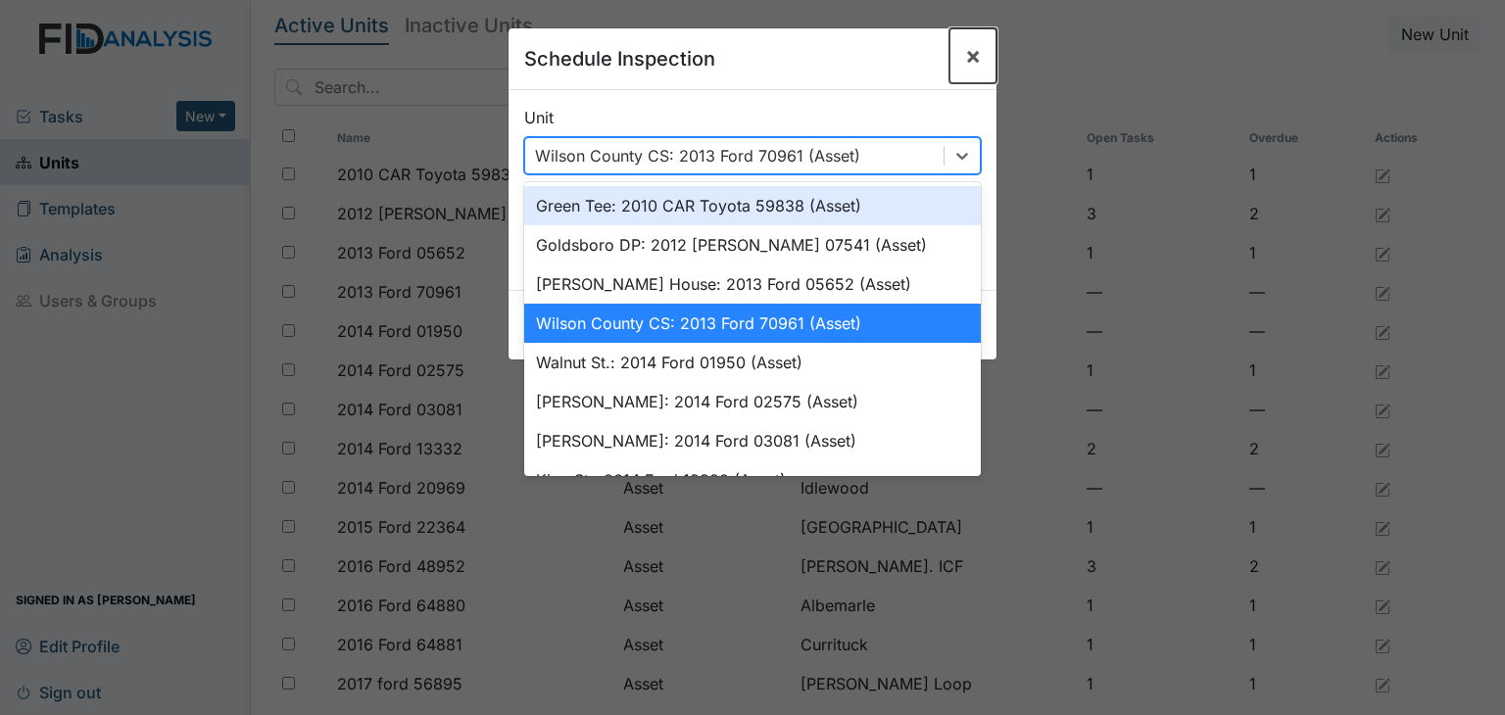
click at [965, 60] on span "×" at bounding box center [973, 55] width 16 height 28
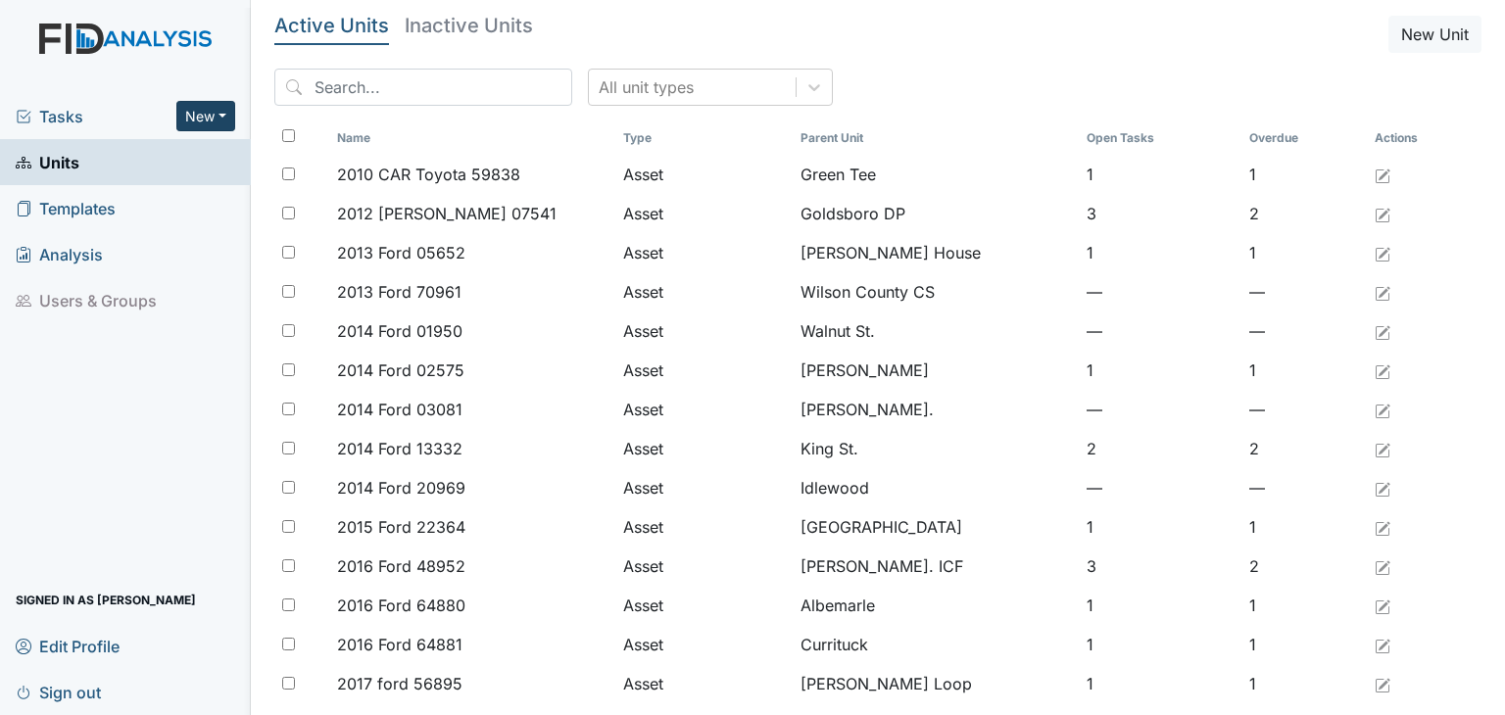
click at [203, 118] on button "New" at bounding box center [205, 116] width 59 height 30
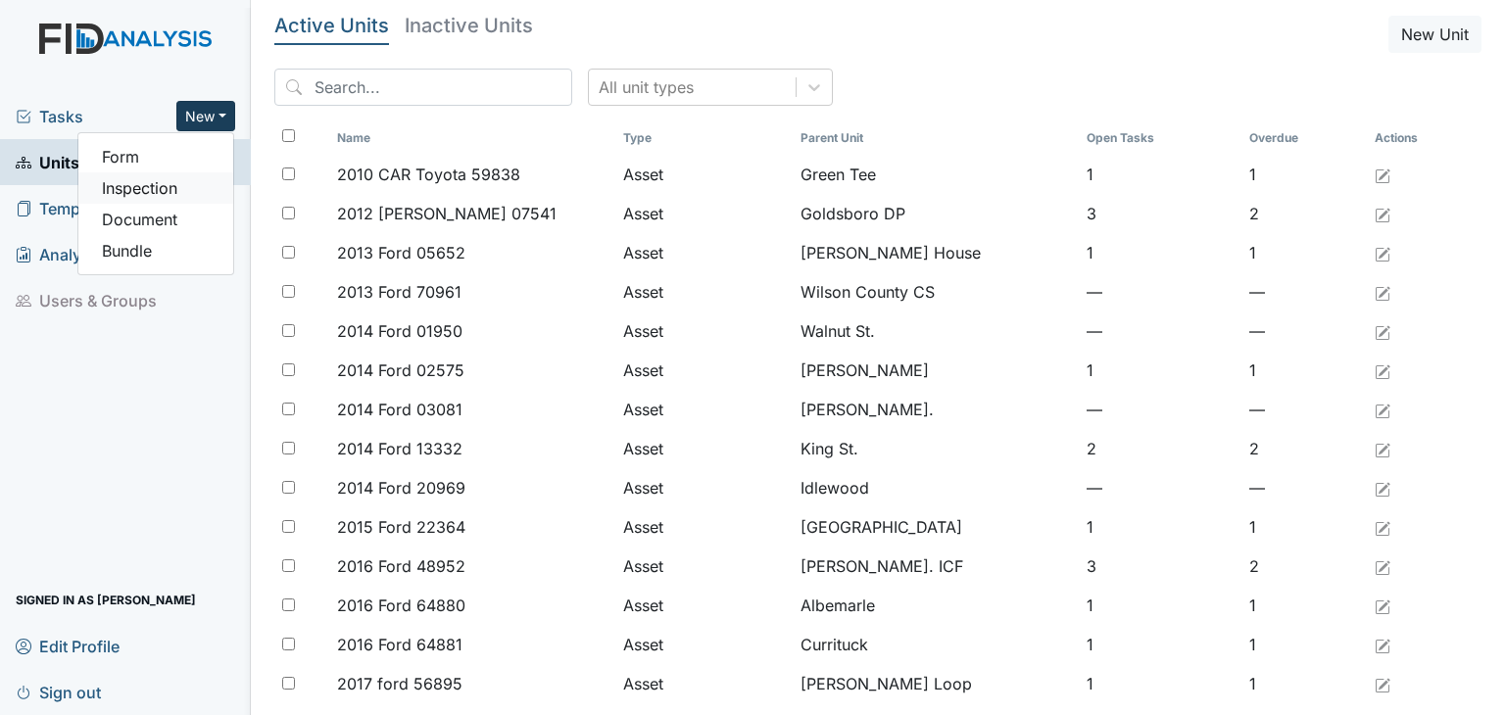
click at [167, 190] on link "Inspection" at bounding box center [155, 187] width 155 height 31
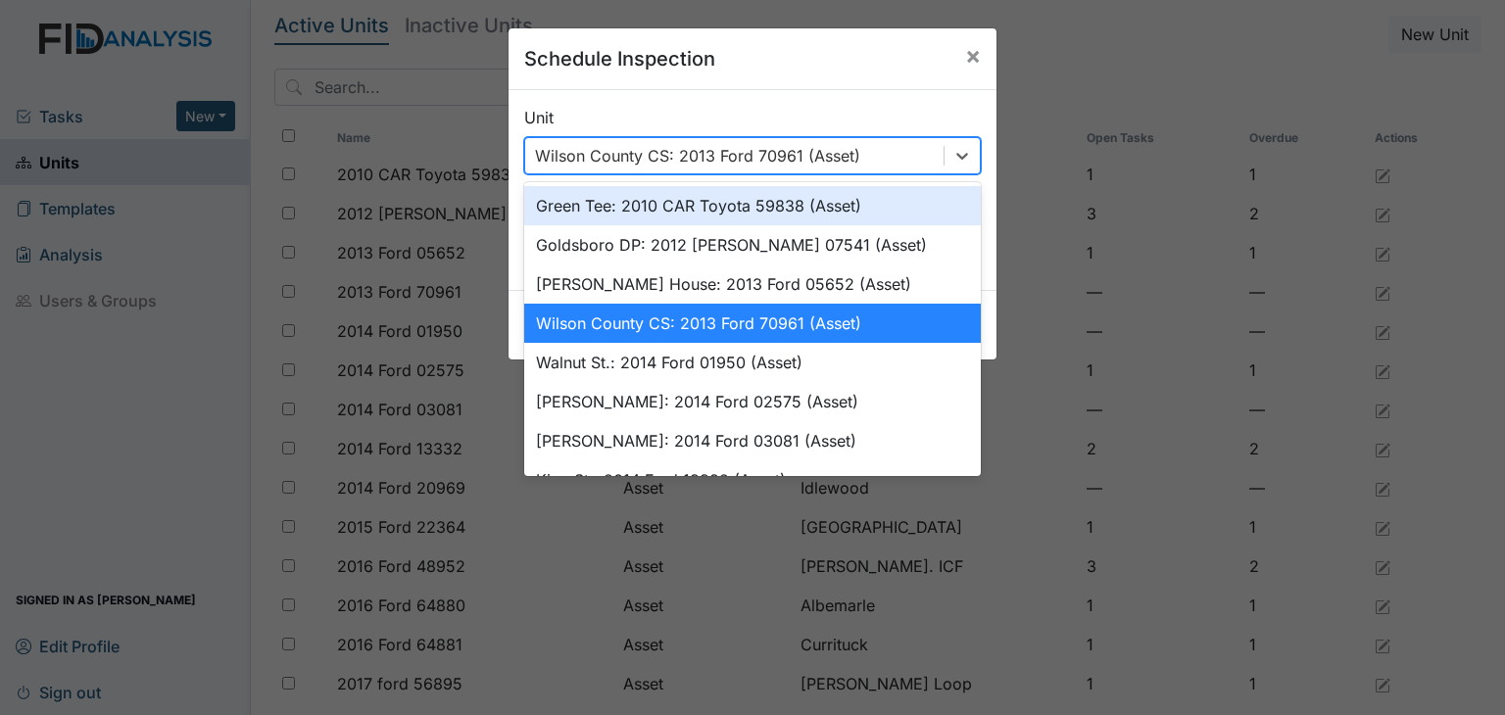
click at [689, 154] on div "Wilson County CS: 2013 Ford 70961 (Asset)" at bounding box center [697, 156] width 325 height 24
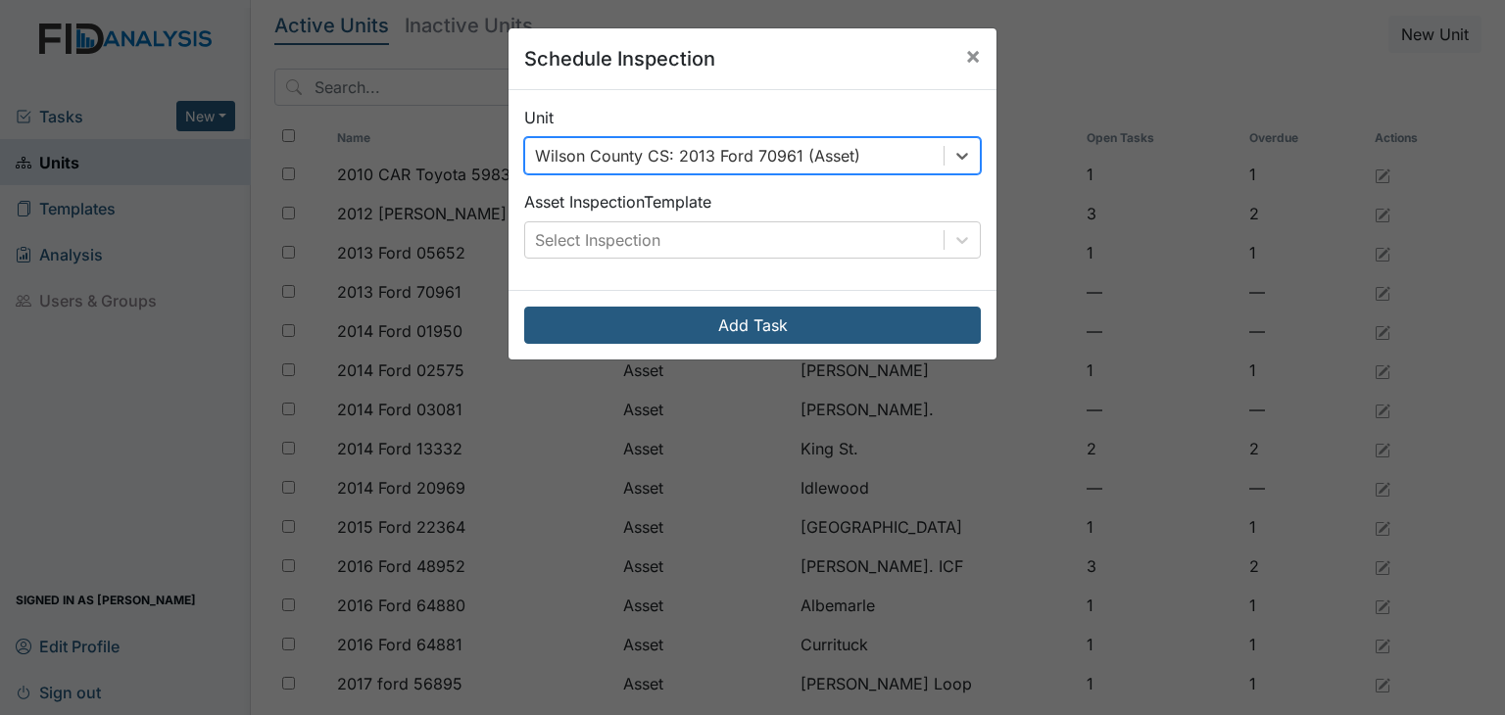
drag, startPoint x: 886, startPoint y: 148, endPoint x: 862, endPoint y: 155, distance: 24.5
click at [883, 148] on div "Wilson County CS: 2013 Ford 70961 (Asset)" at bounding box center [734, 155] width 418 height 35
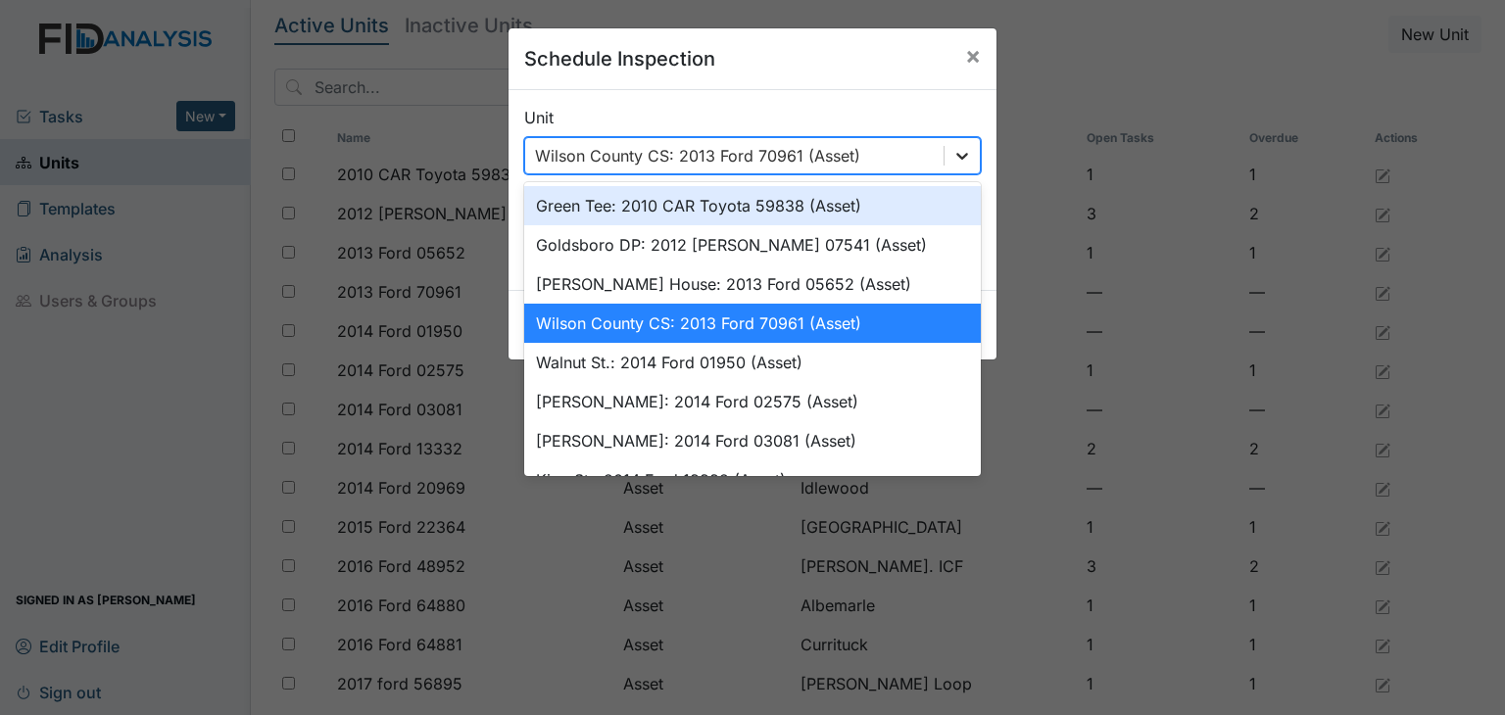
click at [952, 154] on icon at bounding box center [962, 156] width 20 height 20
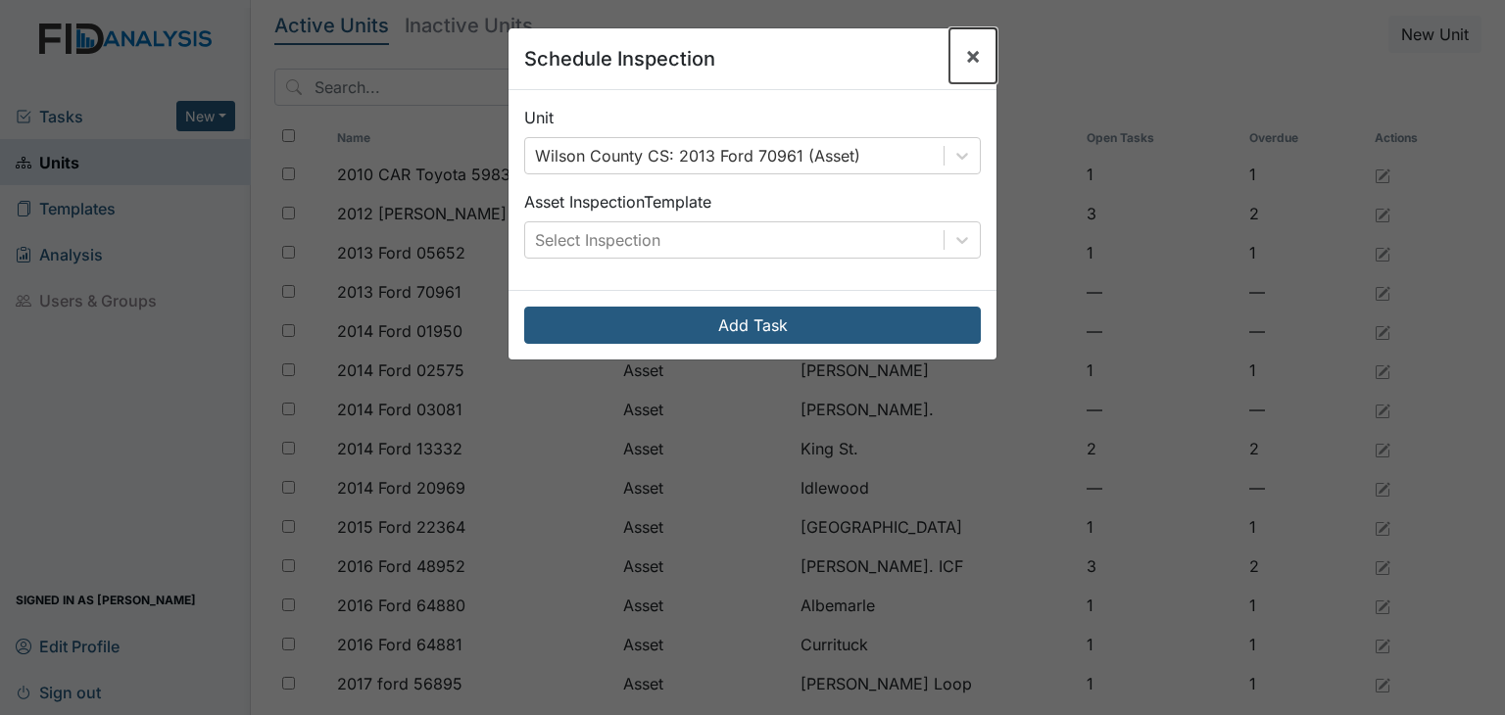
click at [965, 54] on span "×" at bounding box center [973, 55] width 16 height 28
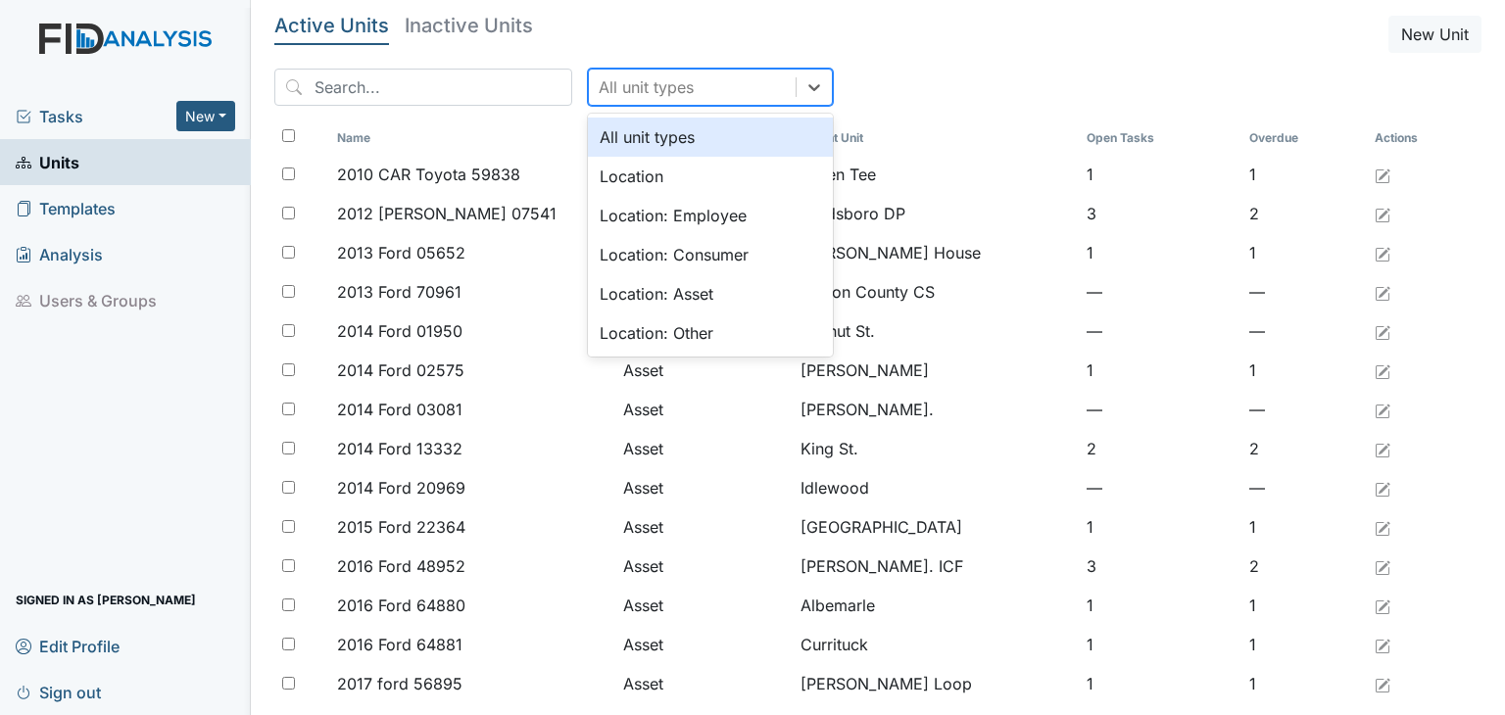
click at [599, 83] on div "All unit types" at bounding box center [646, 87] width 95 height 24
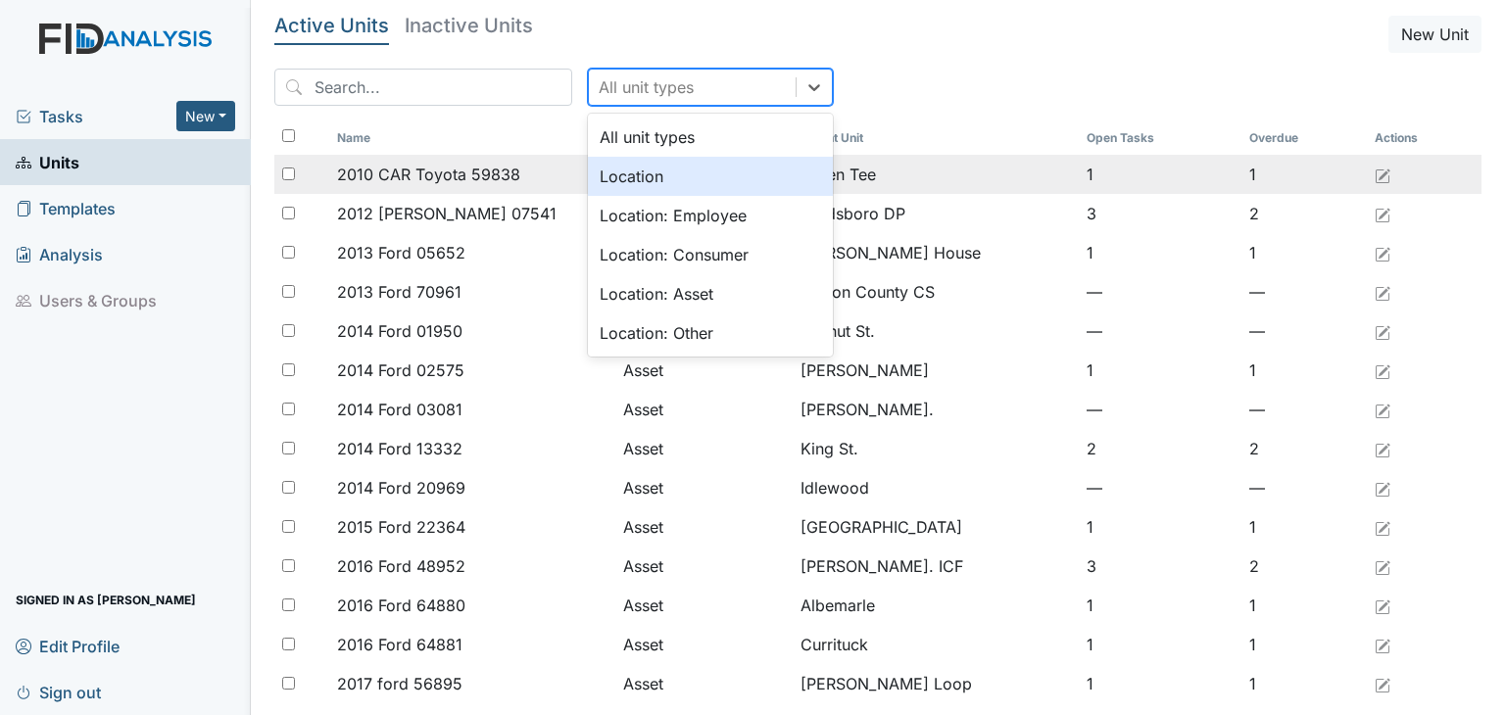
click at [602, 175] on div "Location" at bounding box center [710, 176] width 245 height 39
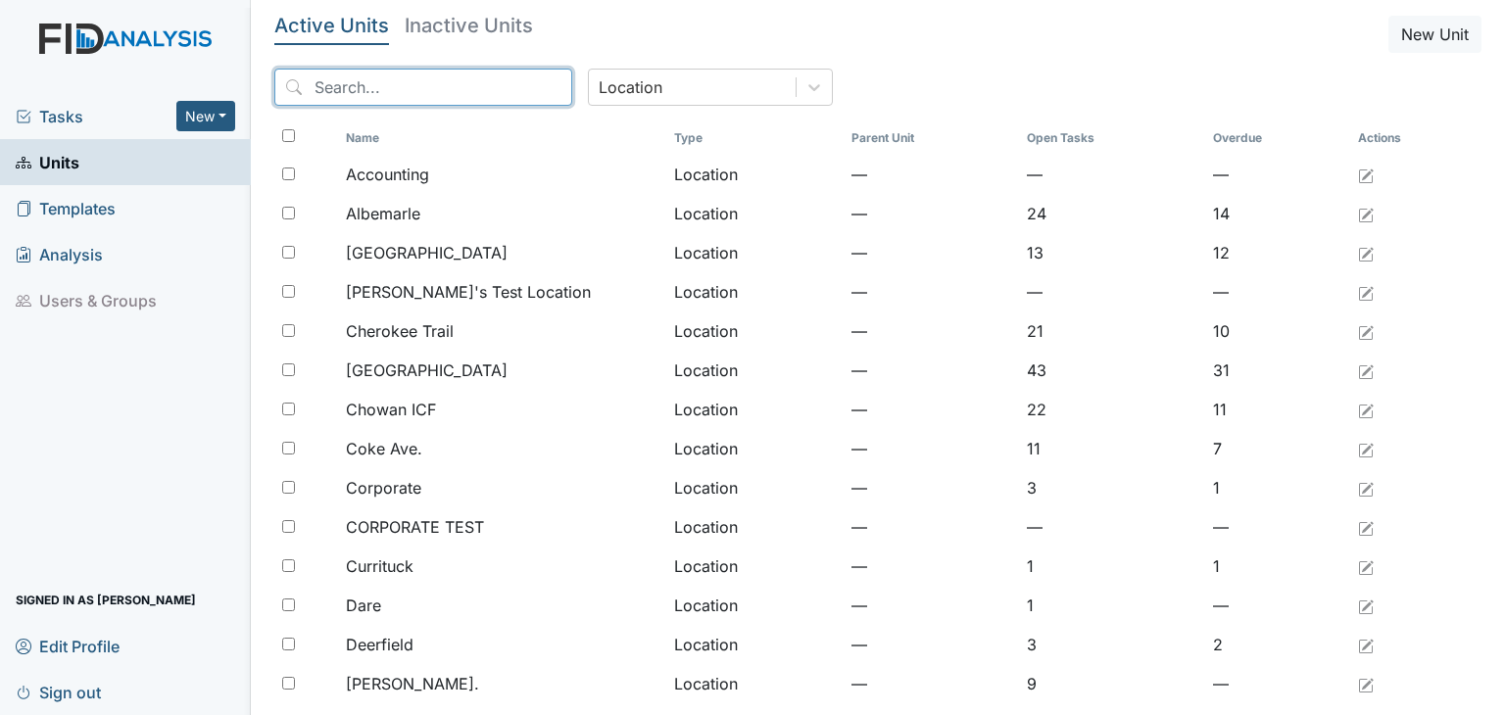
click at [379, 87] on input "search" at bounding box center [423, 87] width 298 height 37
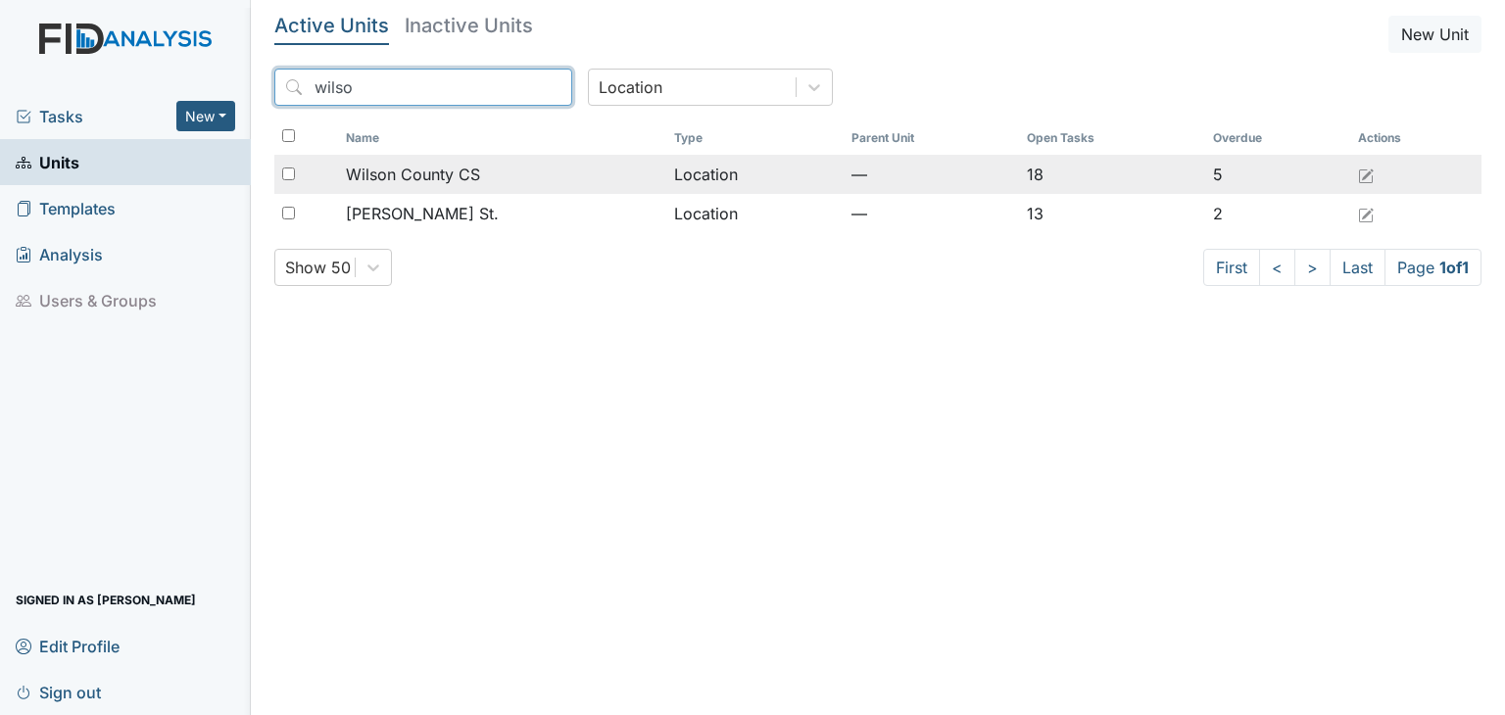
type input "wilso"
click at [438, 178] on span "Wilson County CS" at bounding box center [413, 175] width 134 height 24
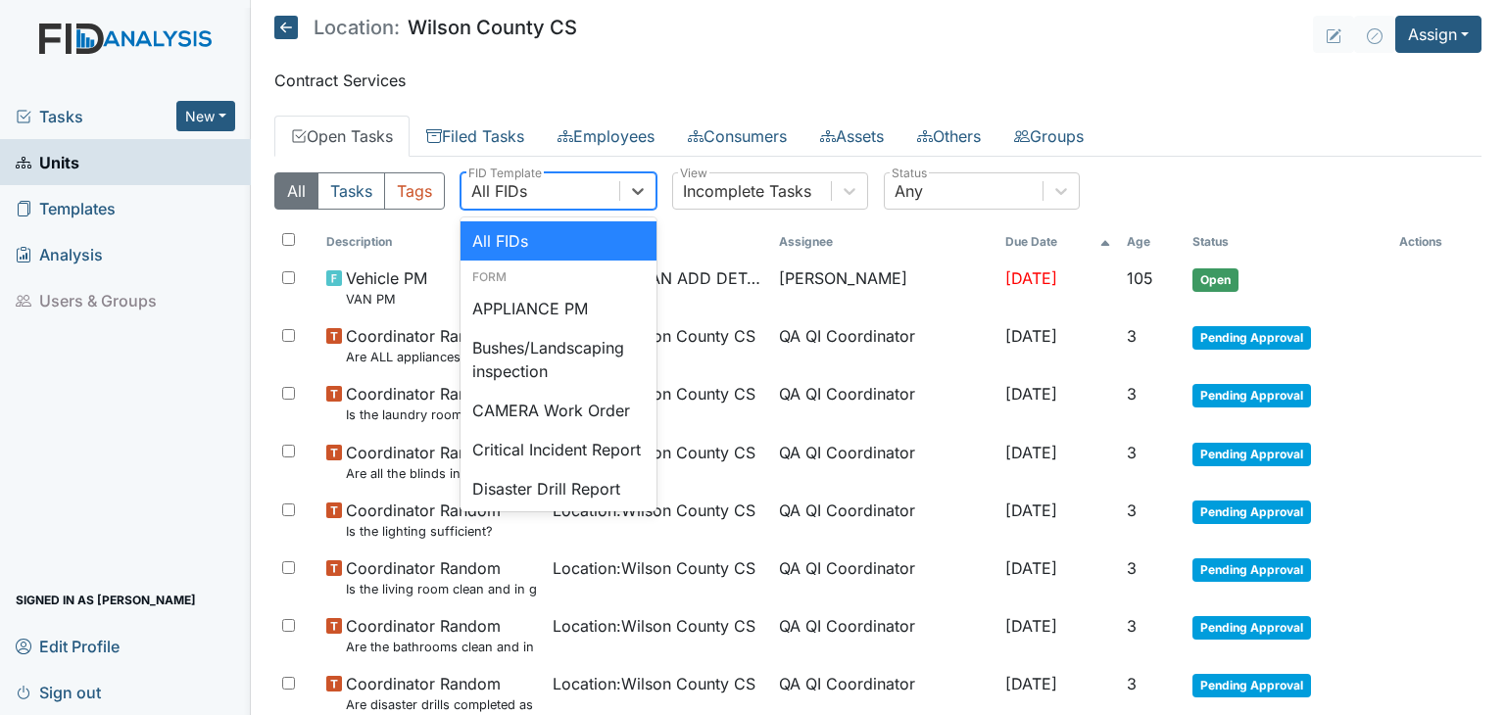
click at [577, 189] on div "All FIDs" at bounding box center [540, 190] width 158 height 35
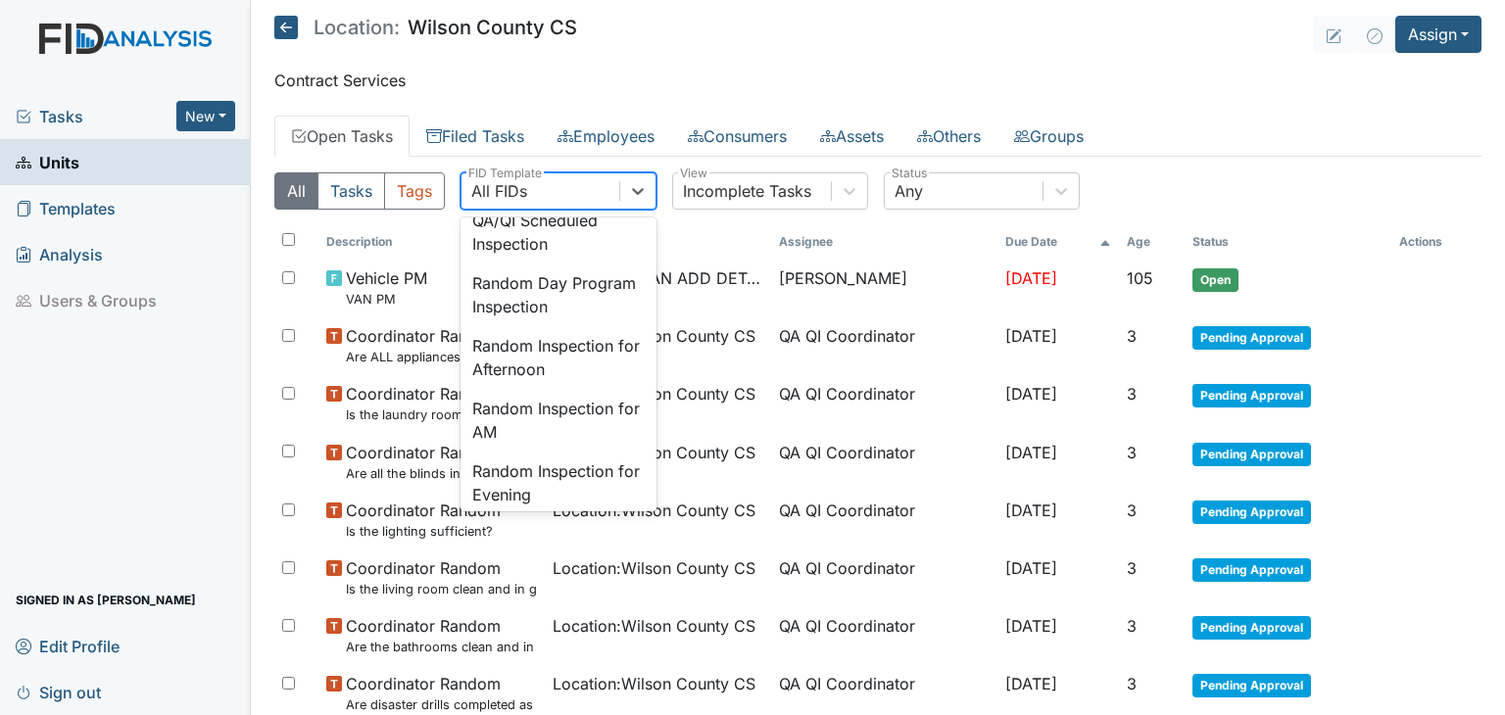
scroll to position [1763, 0]
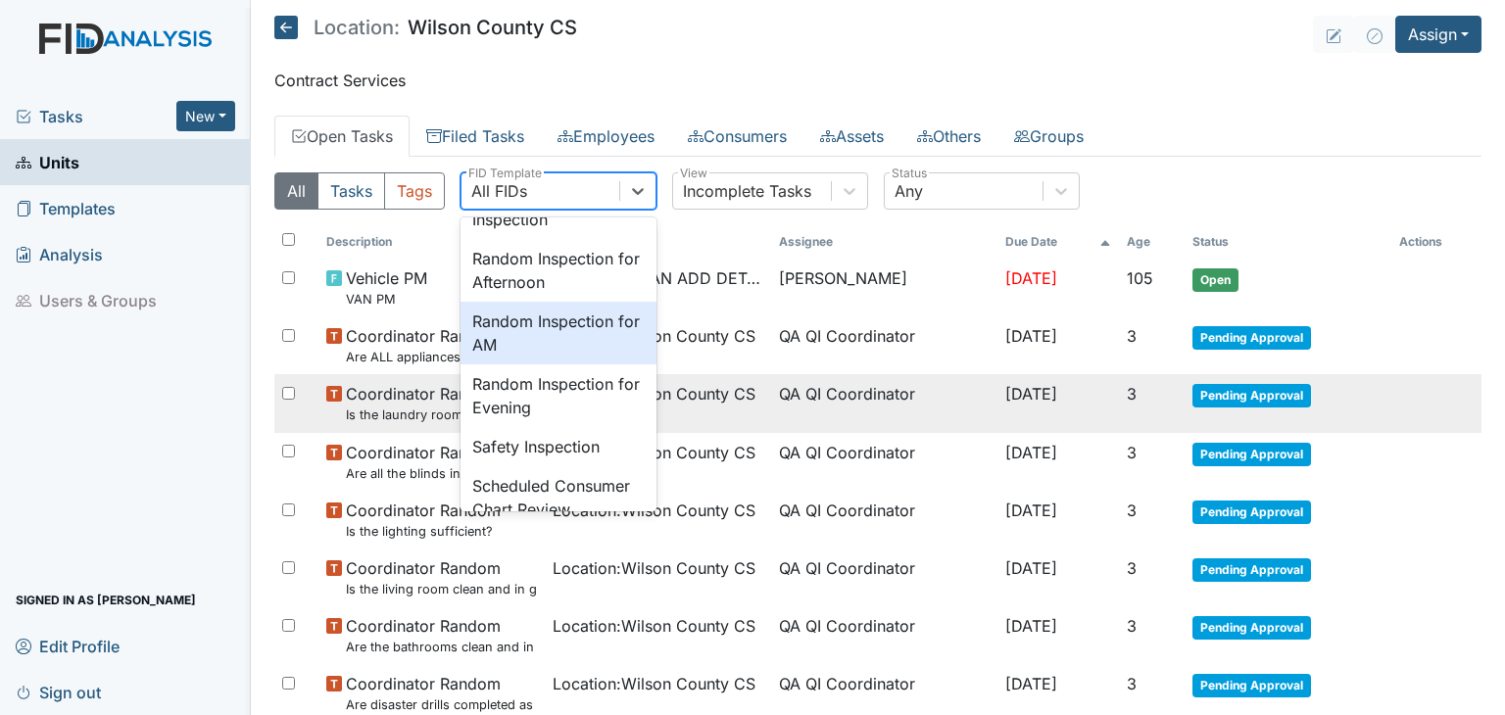
click at [534, 364] on div "Random Inspection for AM" at bounding box center [558, 333] width 196 height 63
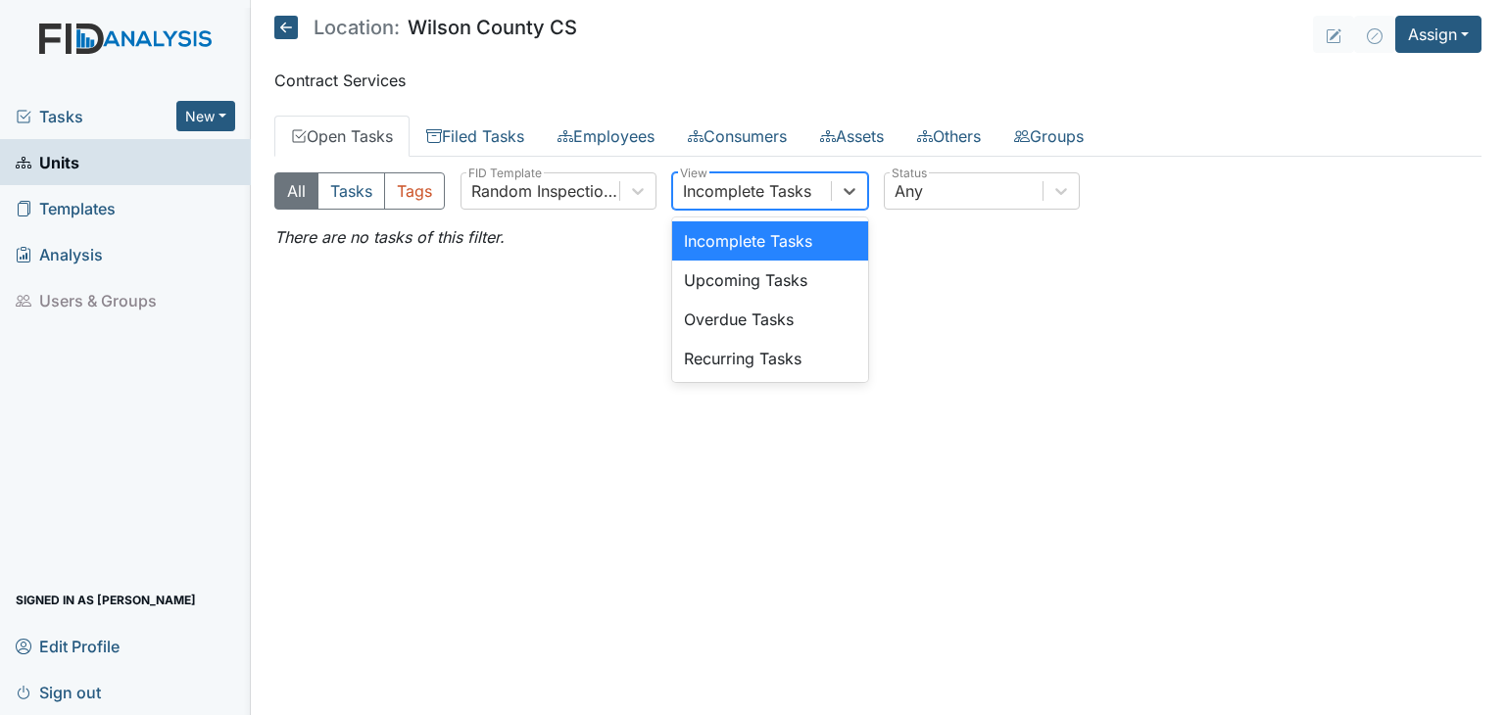
click at [713, 183] on div "Incomplete Tasks" at bounding box center [747, 191] width 128 height 24
click at [944, 193] on div "Any" at bounding box center [964, 190] width 158 height 35
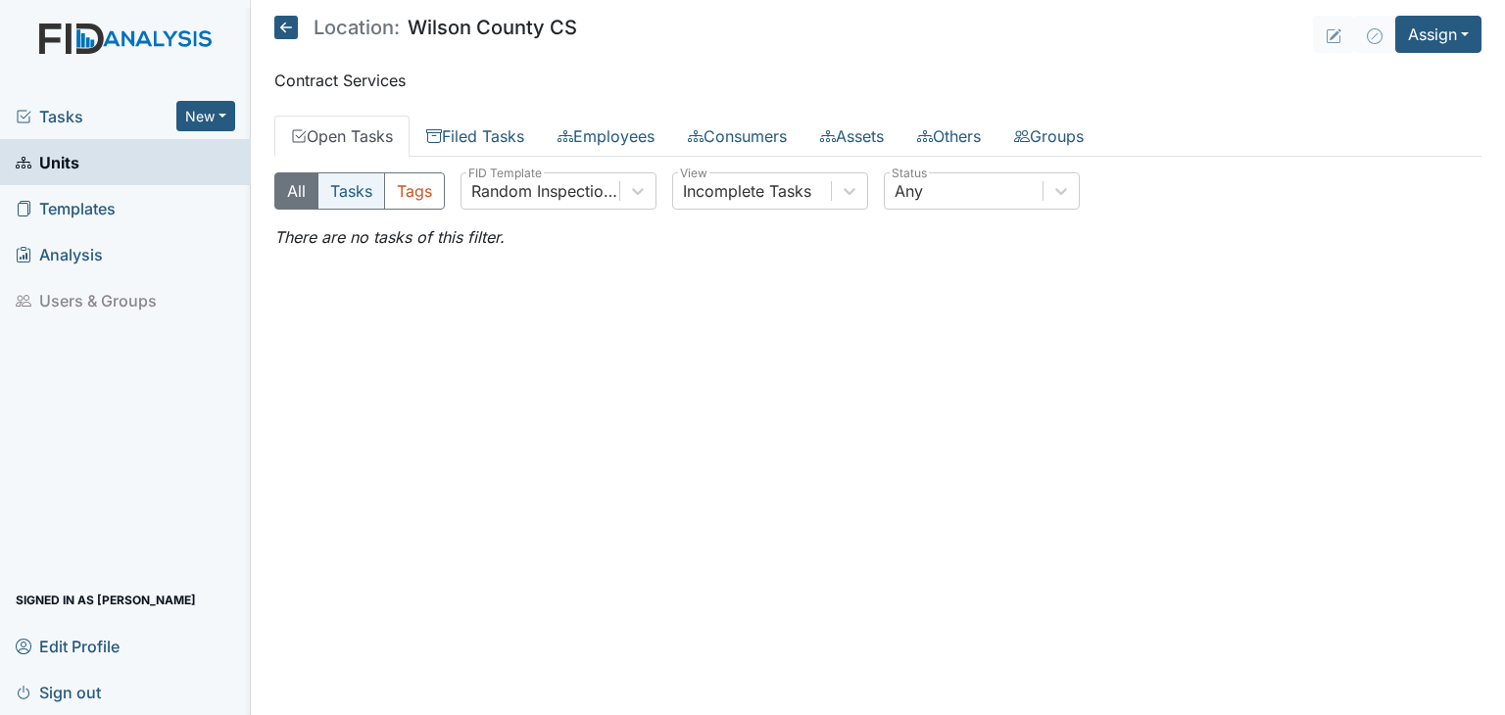
click at [342, 186] on button "Tasks" at bounding box center [351, 190] width 68 height 37
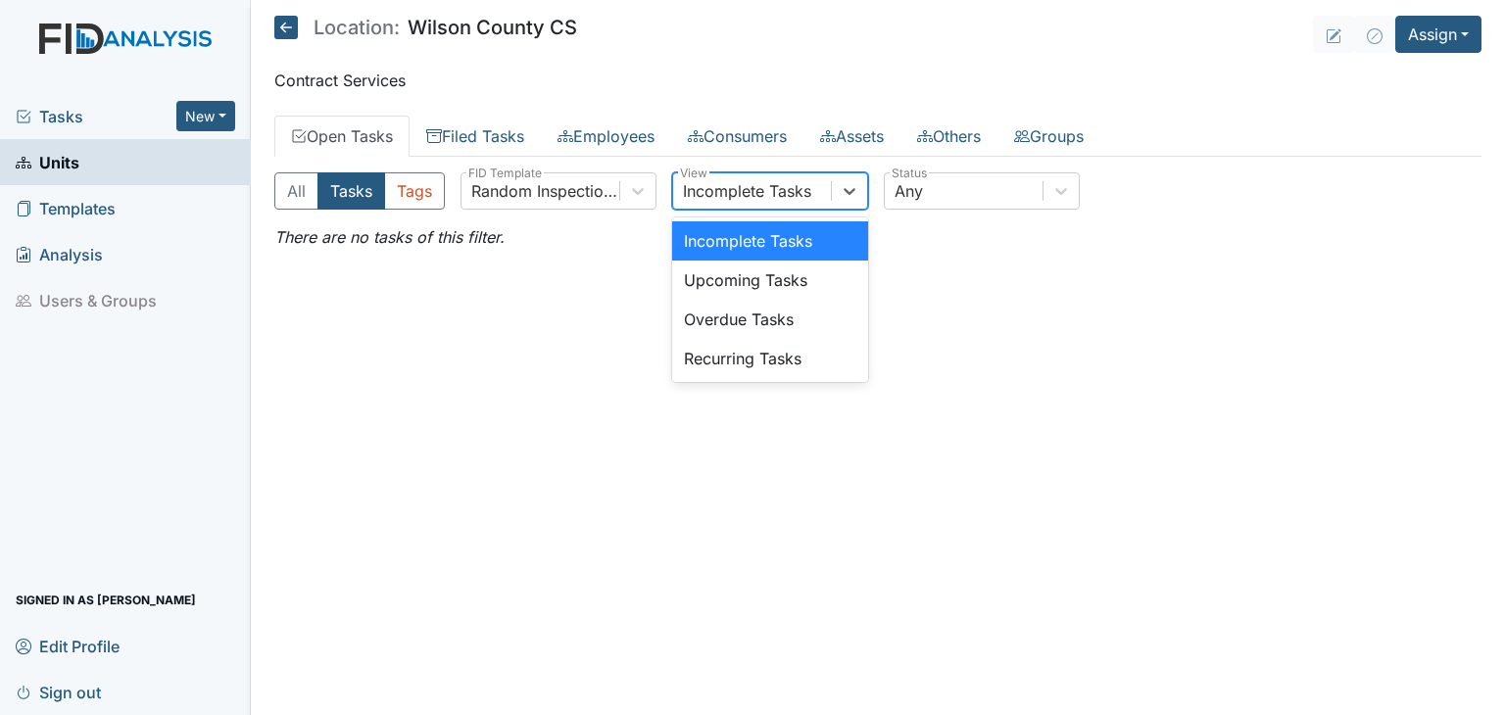
click at [732, 189] on div "Incomplete Tasks" at bounding box center [747, 191] width 128 height 24
click at [722, 353] on div "Recurring Tasks" at bounding box center [770, 358] width 196 height 39
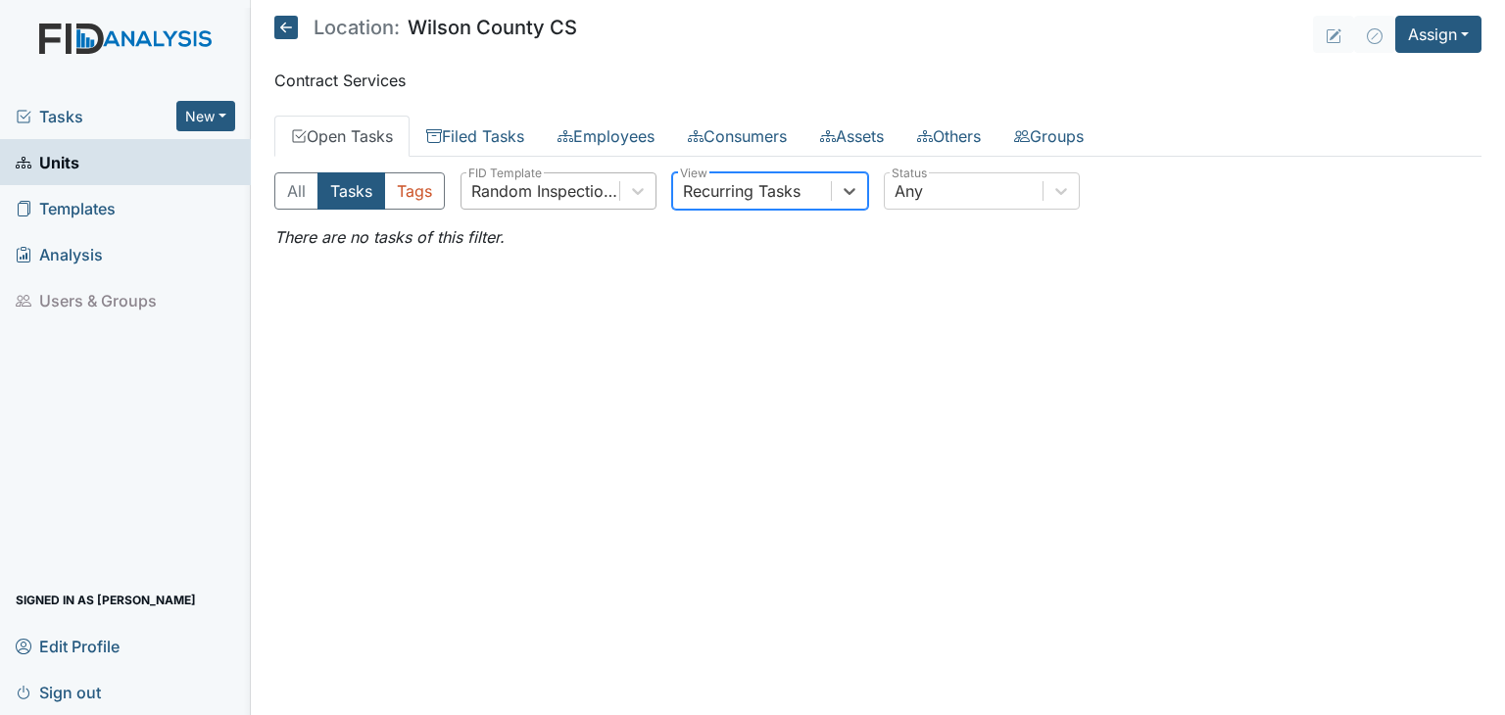
click at [537, 177] on div "Random Inspection for AM" at bounding box center [540, 190] width 158 height 35
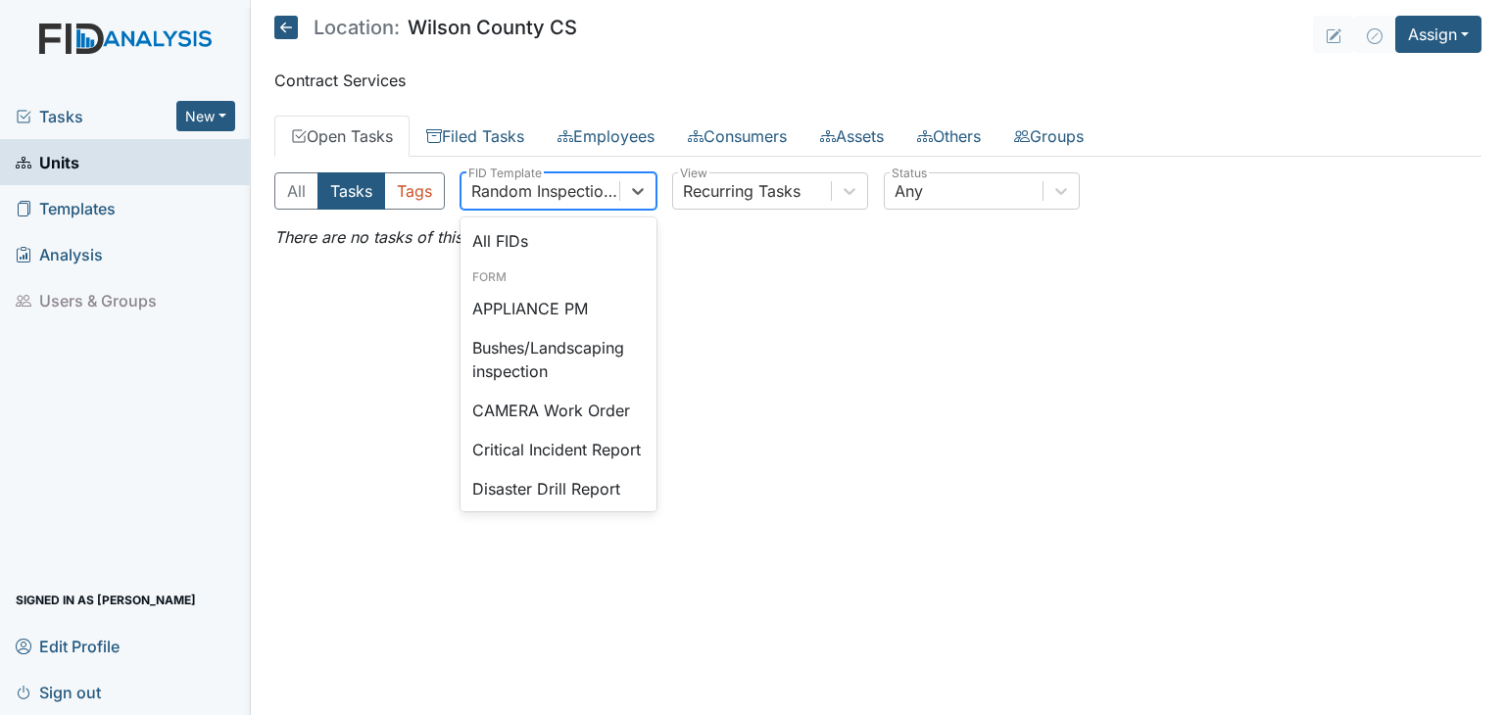
scroll to position [1731, 0]
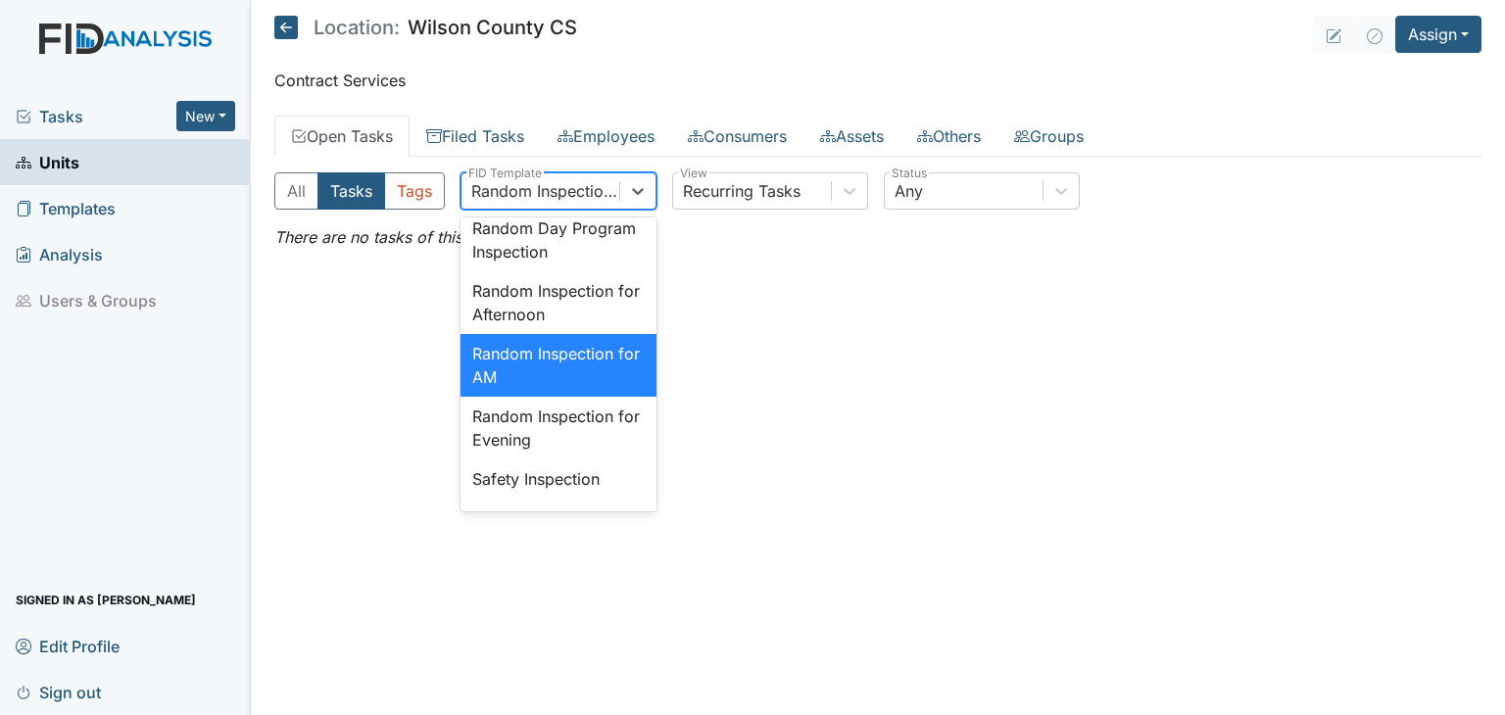
click at [521, 397] on div "Random Inspection for AM" at bounding box center [558, 365] width 196 height 63
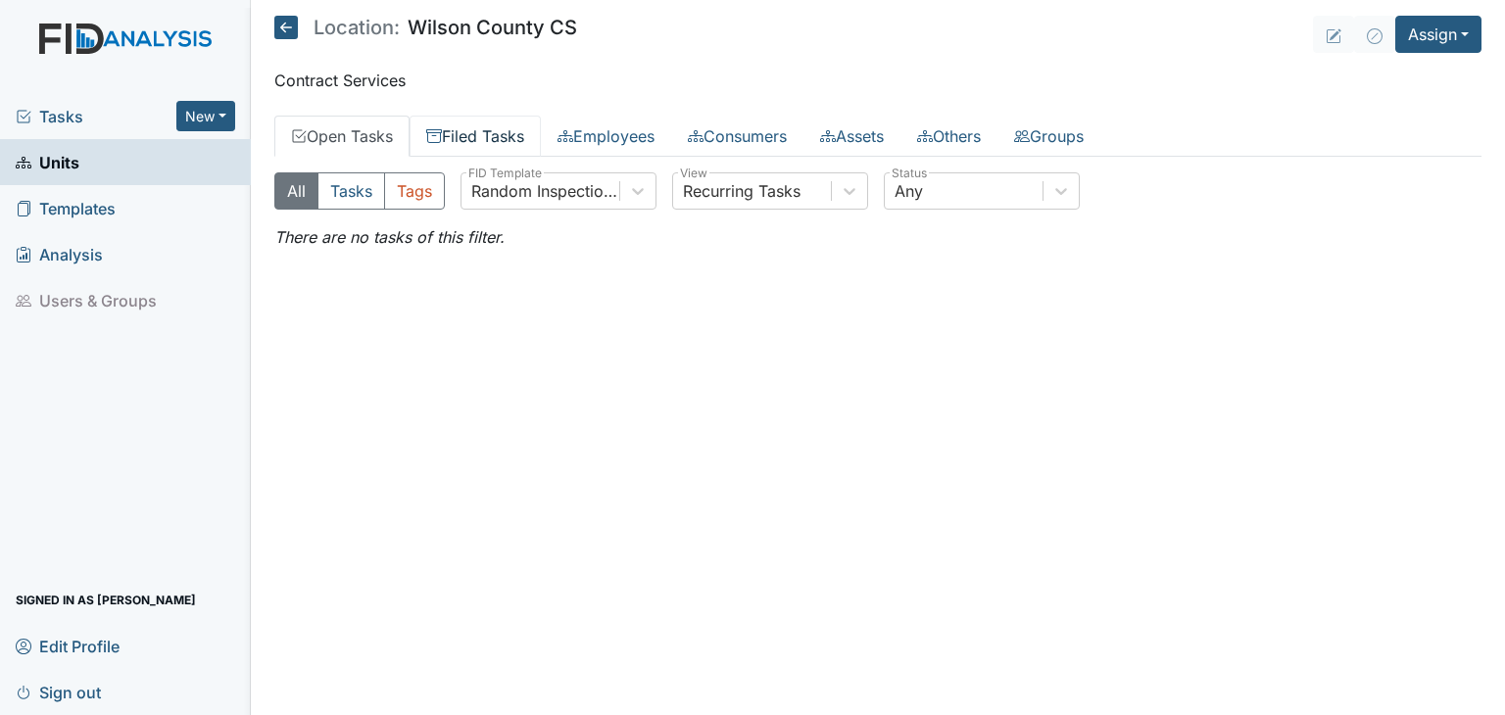
click at [460, 130] on link "Filed Tasks" at bounding box center [475, 136] width 131 height 41
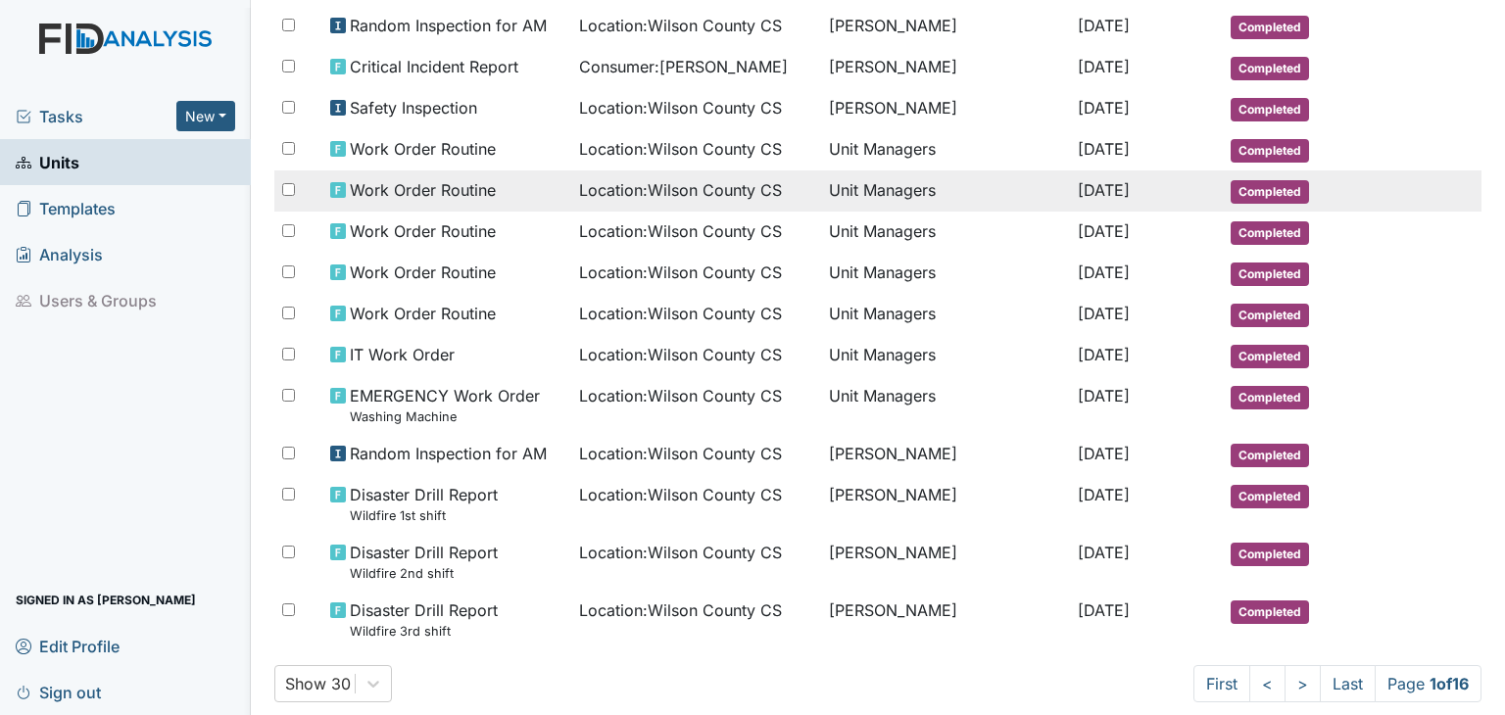
scroll to position [980, 0]
